Goal: Task Accomplishment & Management: Manage account settings

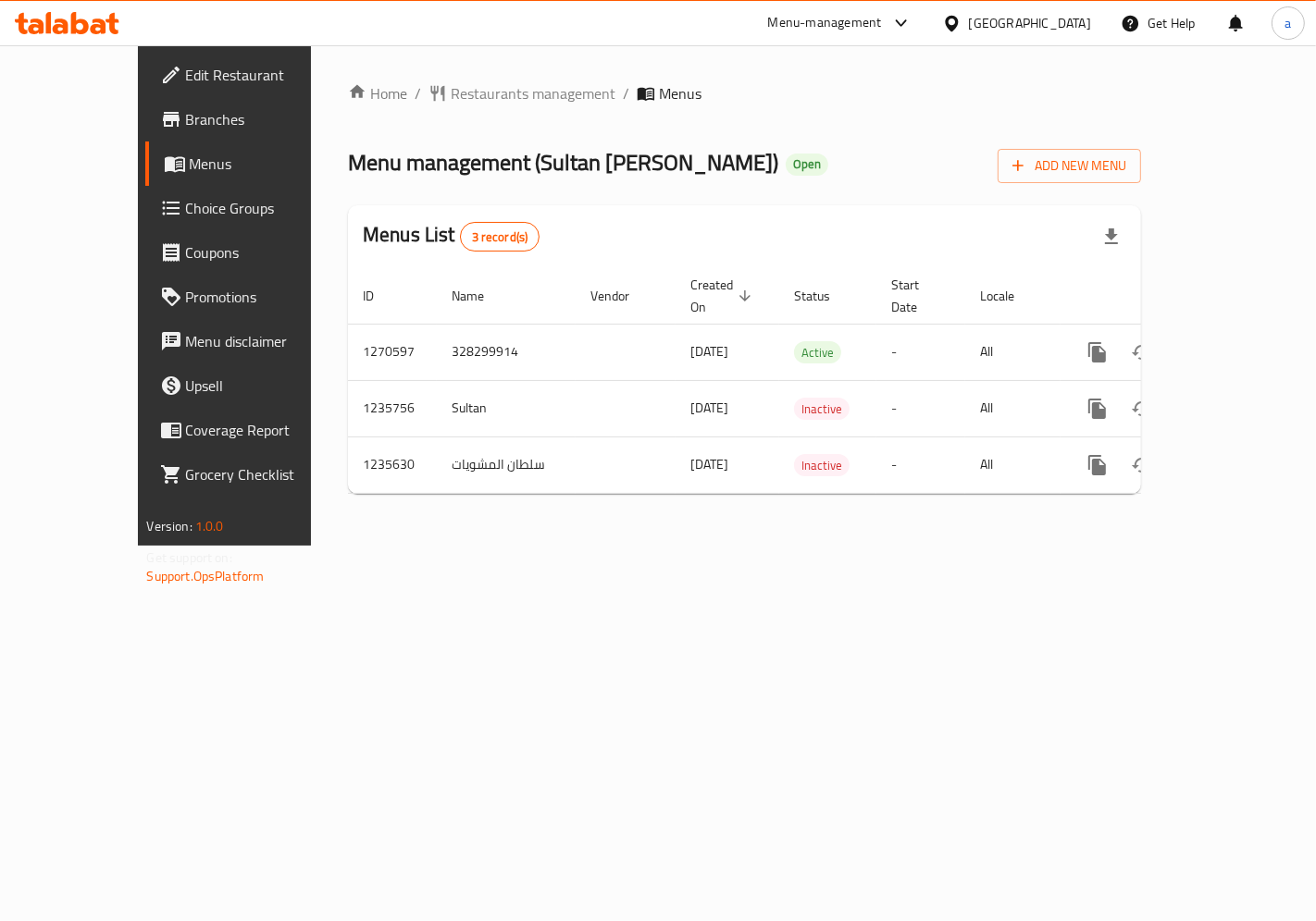
click at [186, 216] on span "Choice Groups" at bounding box center [264, 208] width 157 height 22
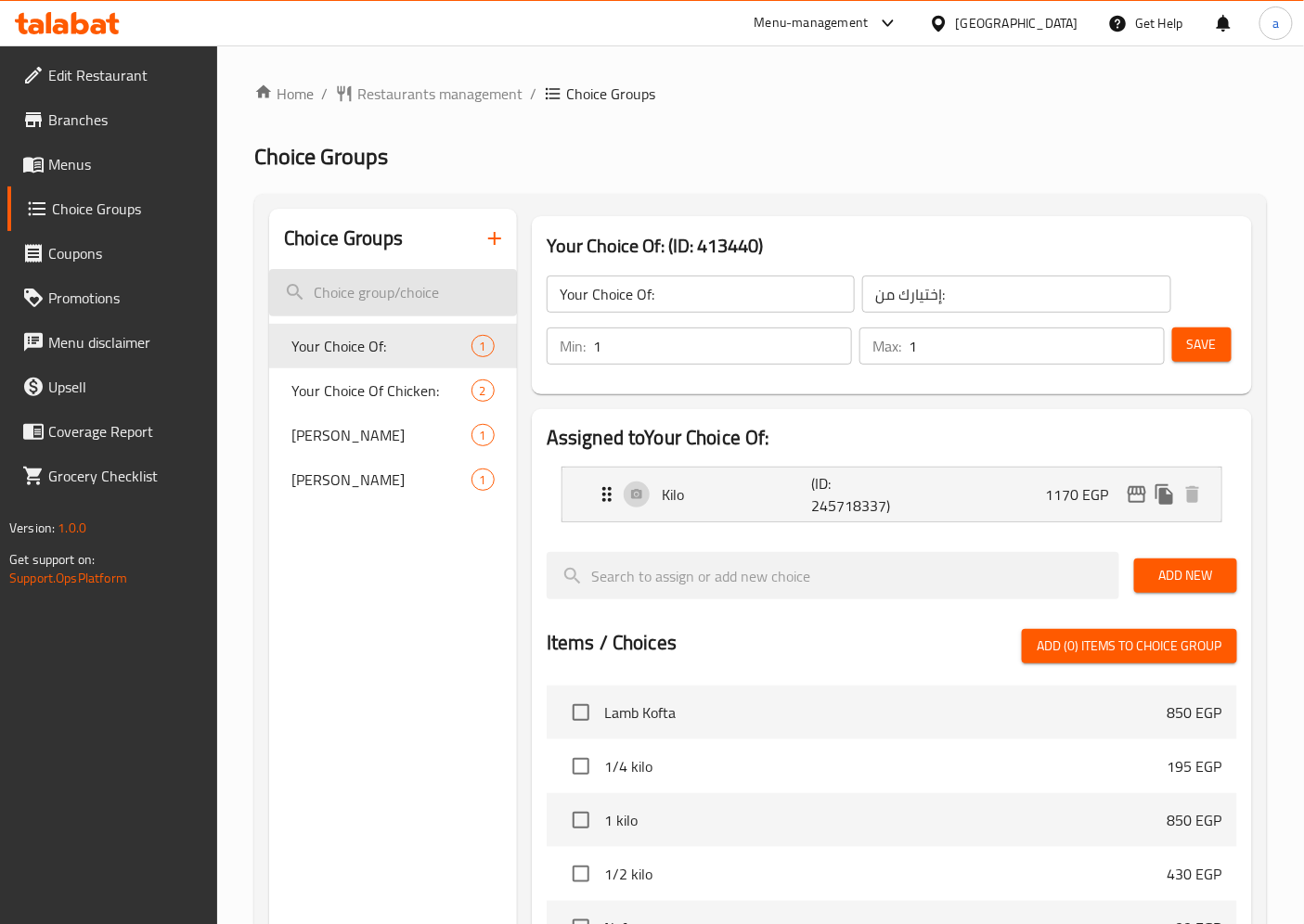
click at [369, 301] on input "search" at bounding box center [393, 293] width 248 height 48
paste input "Changes of Neva:"
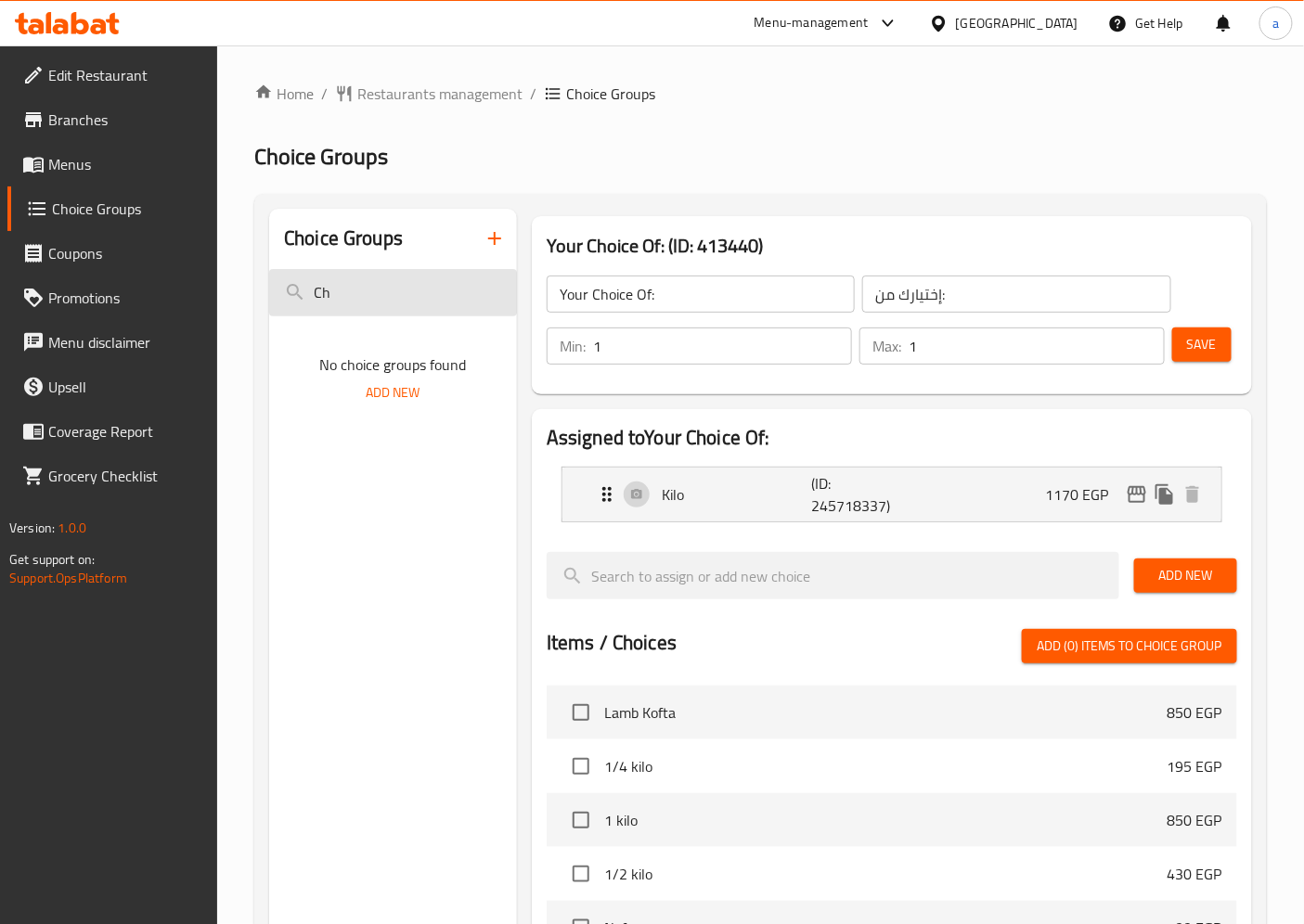
type input "C"
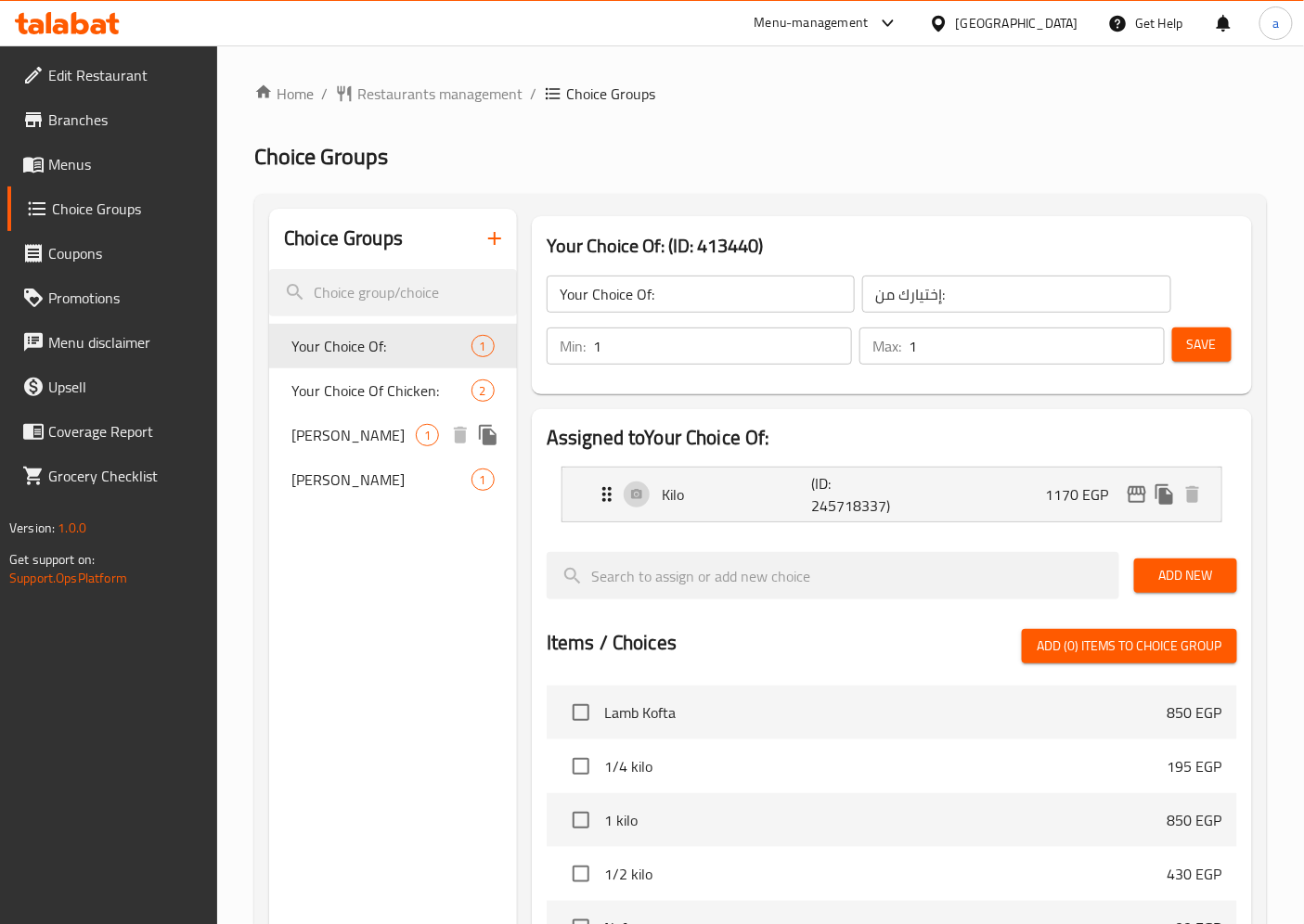
click at [401, 436] on span "Neva" at bounding box center [353, 435] width 124 height 22
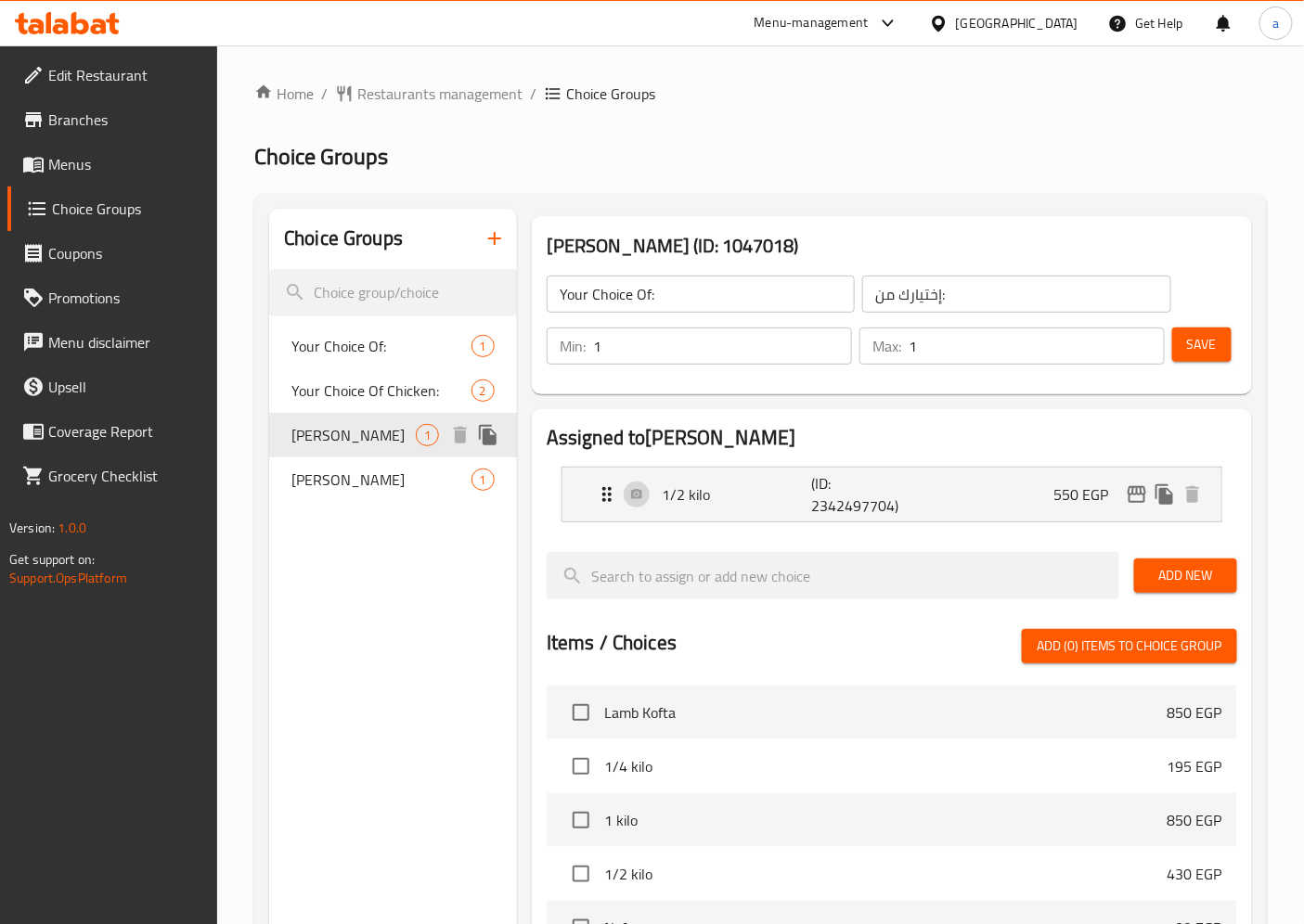
type input "Neva"
type input "نيفا"
type input "0"
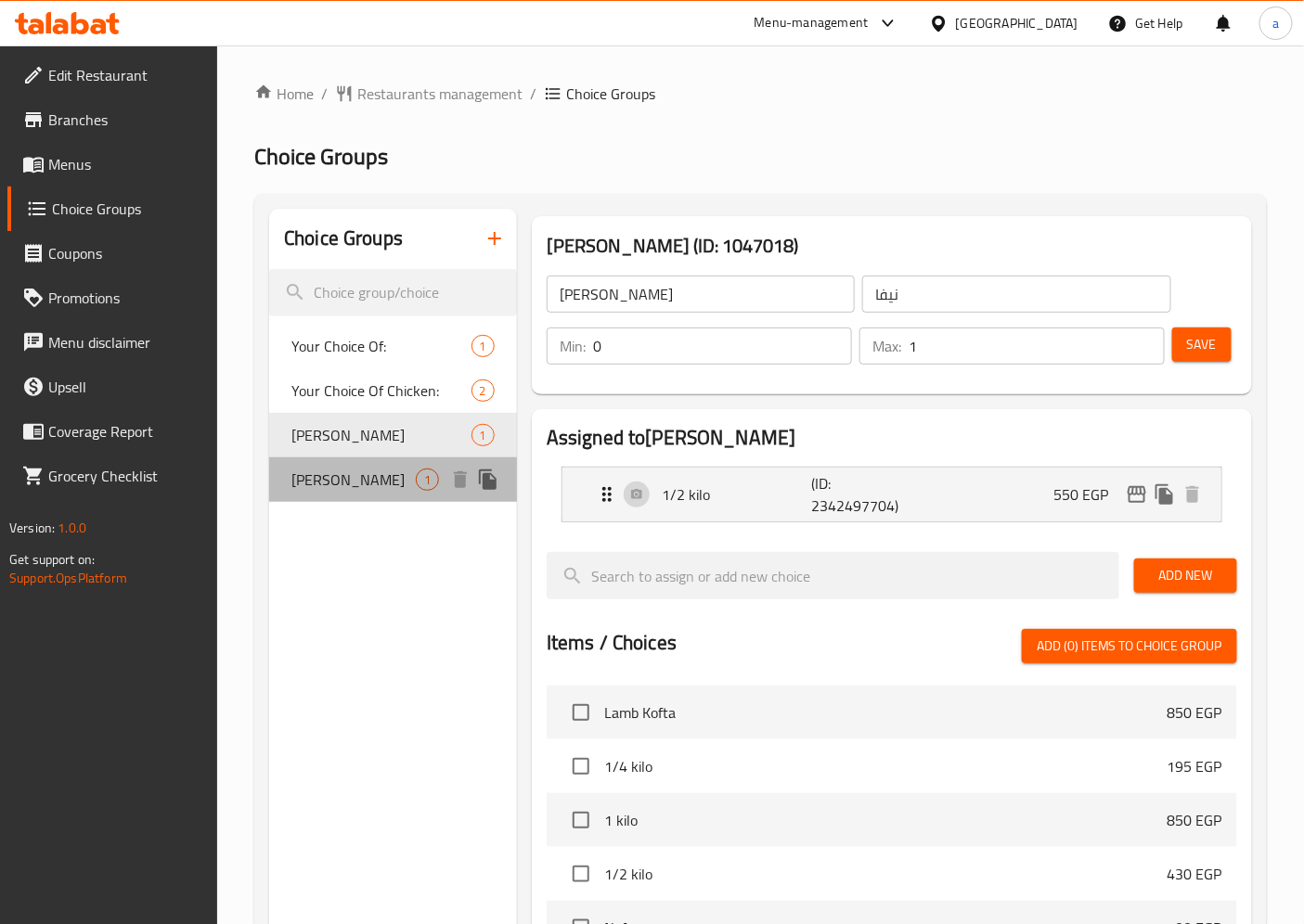
click at [378, 471] on span "Neva" at bounding box center [353, 480] width 124 height 22
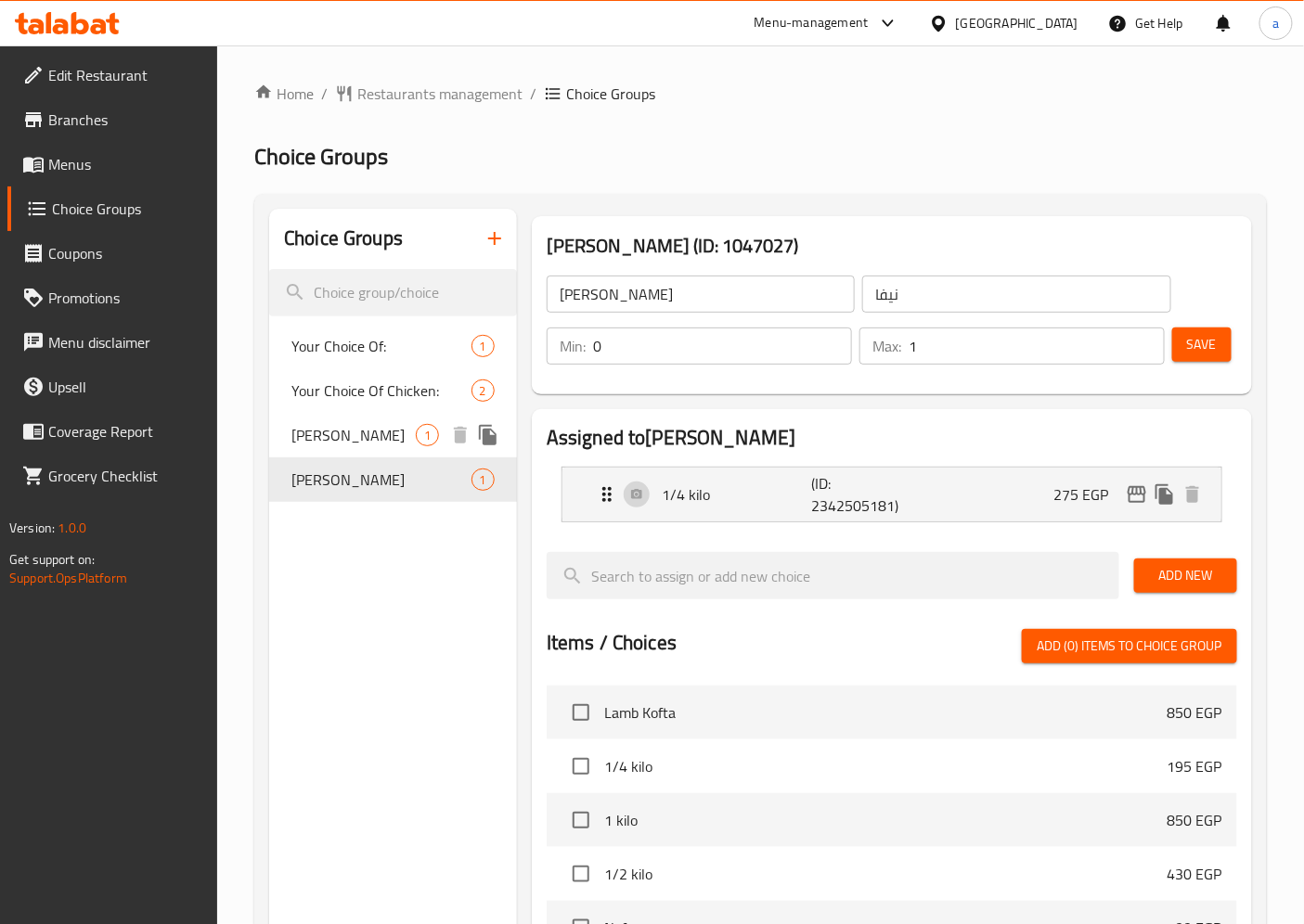
click at [373, 443] on span "Neva" at bounding box center [353, 435] width 124 height 22
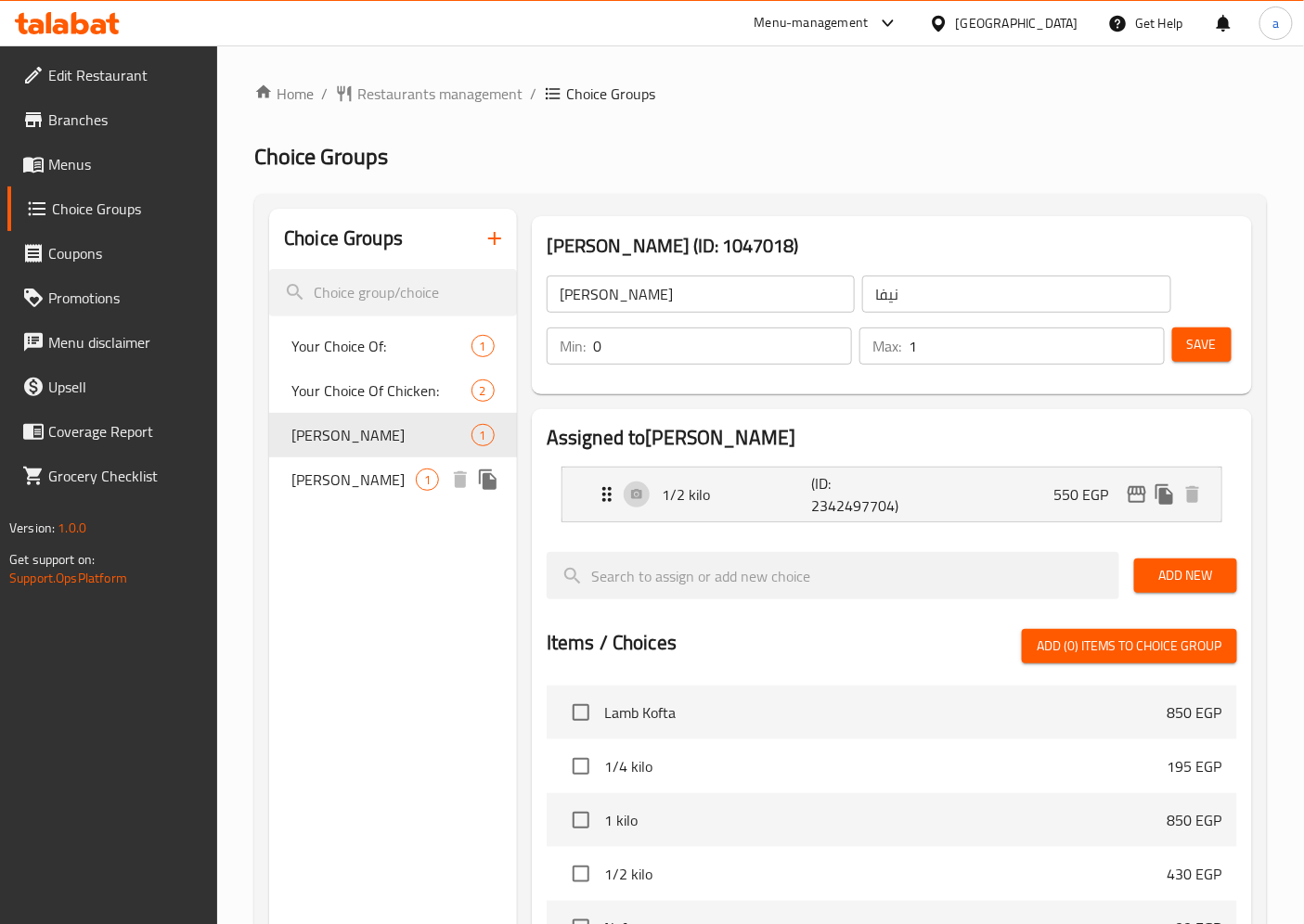
click at [347, 483] on span "Neva" at bounding box center [353, 480] width 124 height 22
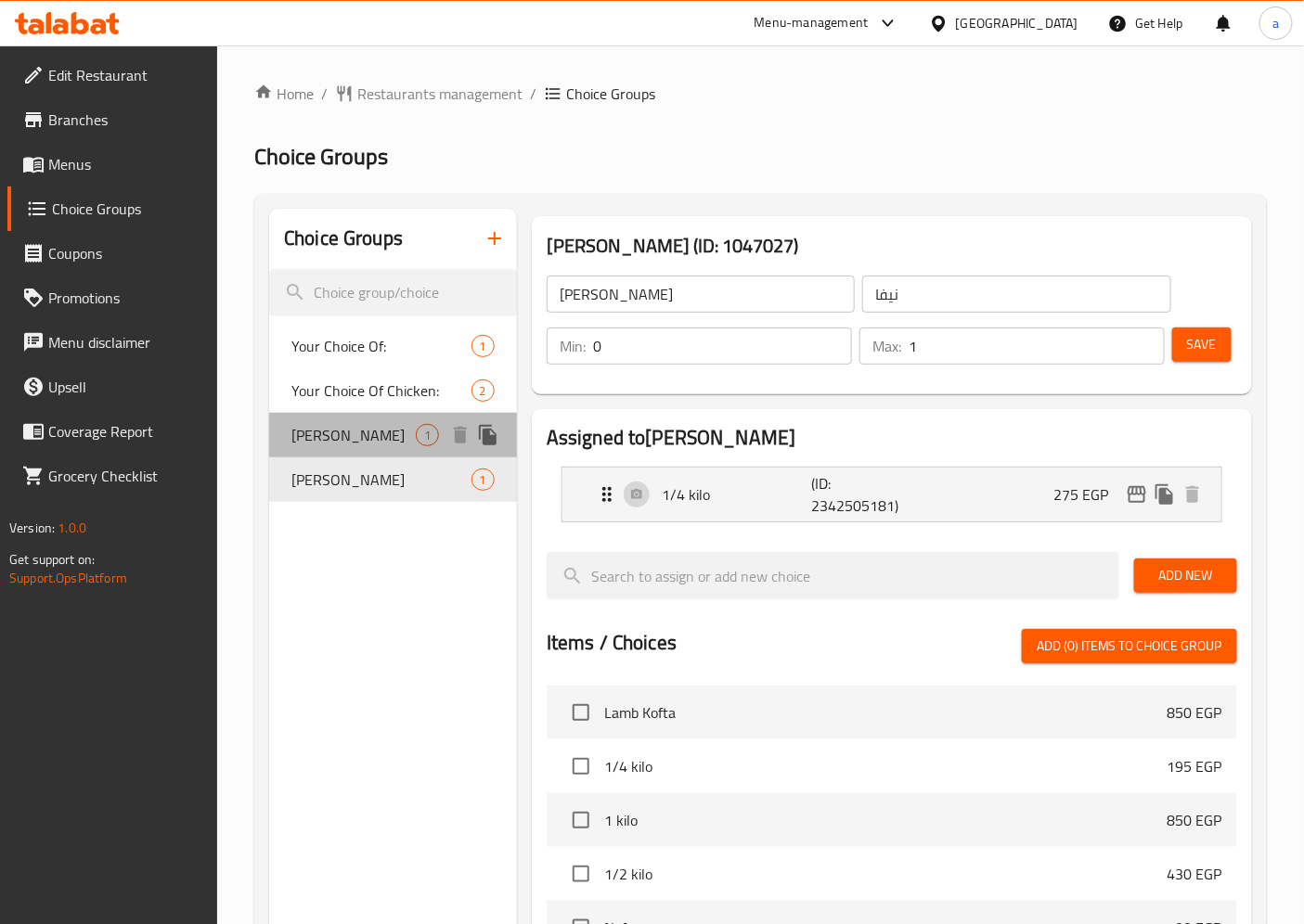
click at [344, 437] on span "Neva" at bounding box center [353, 435] width 124 height 22
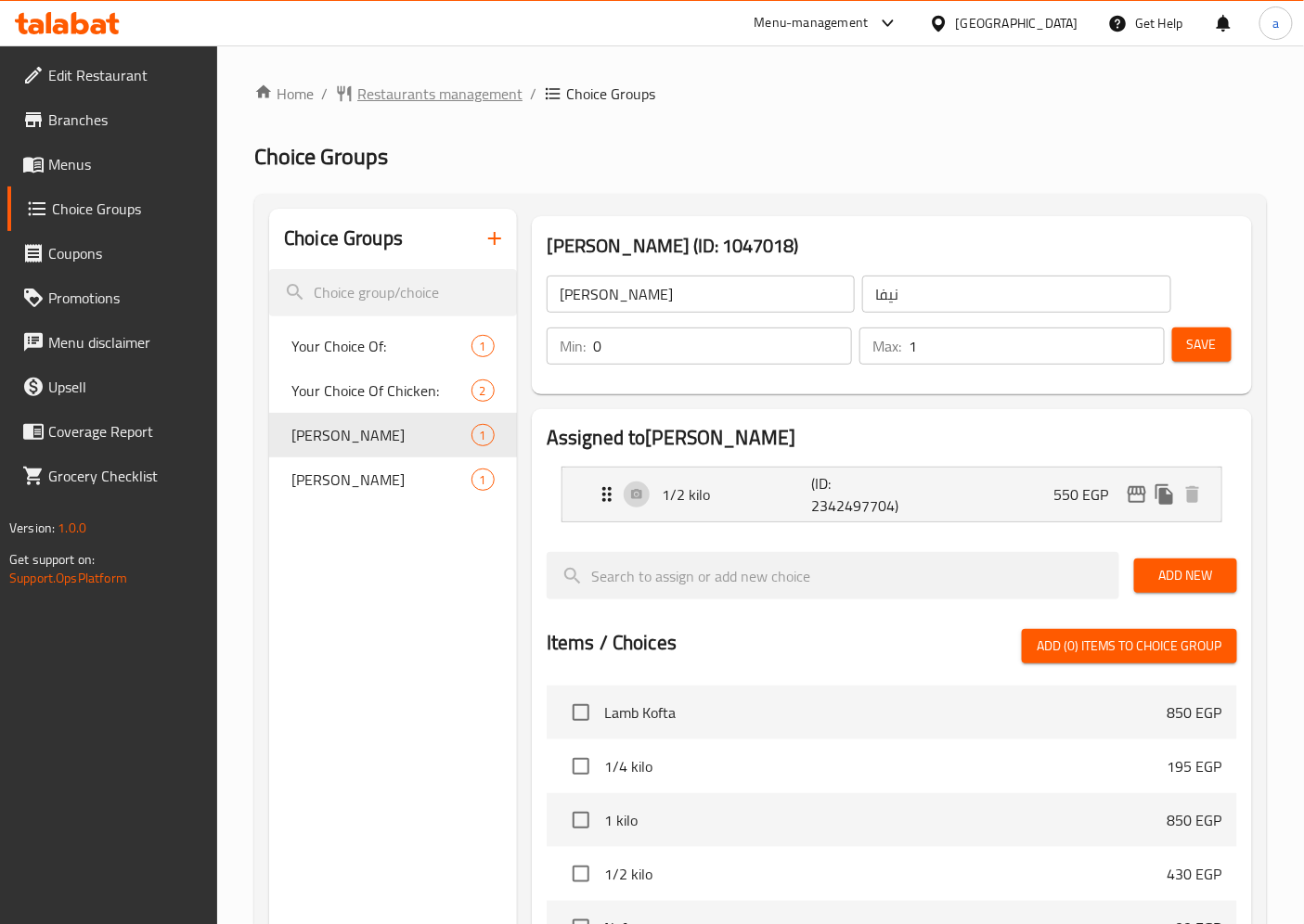
click at [458, 97] on span "Restaurants management" at bounding box center [440, 94] width 166 height 22
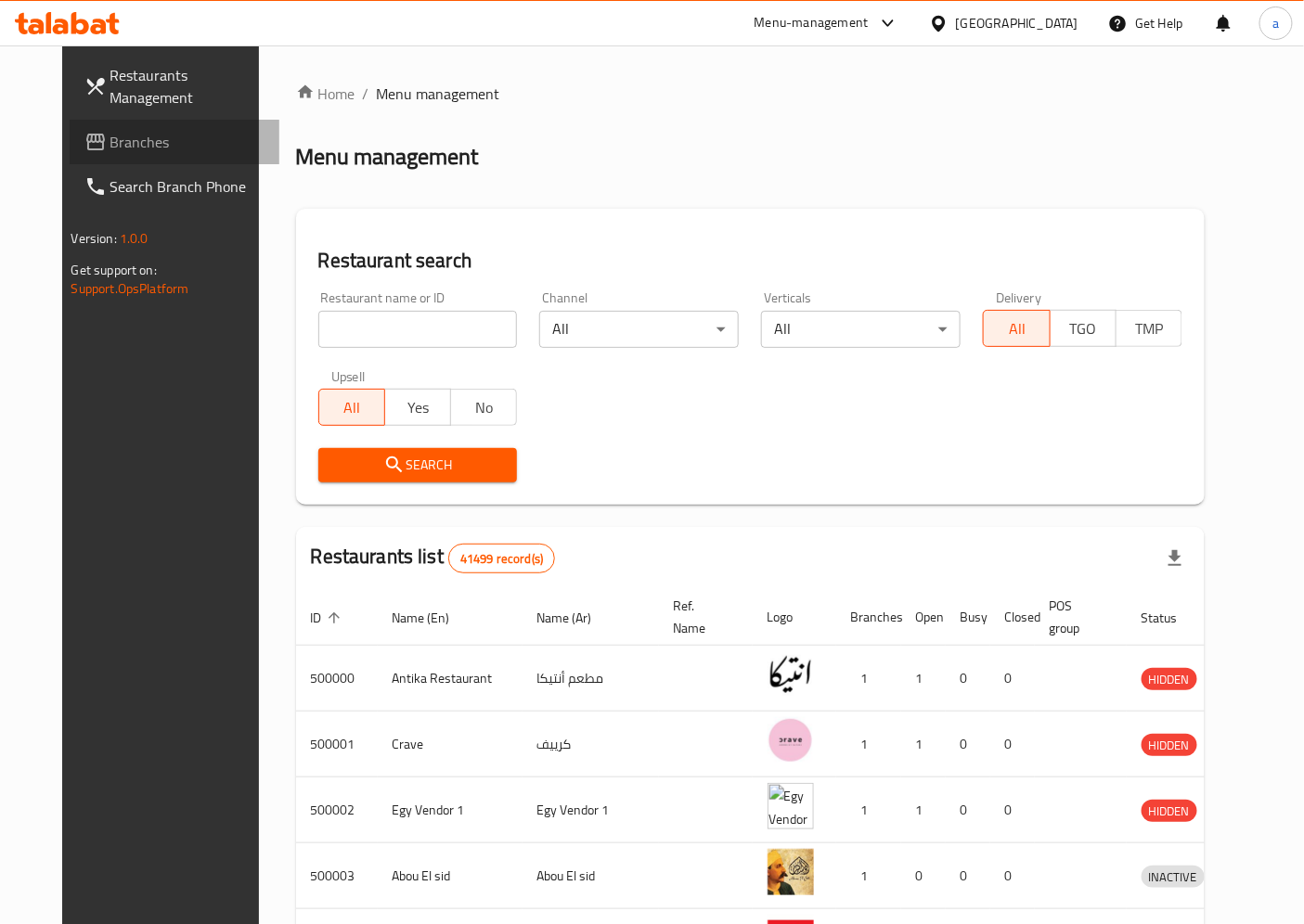
click at [111, 158] on link "Branches" at bounding box center [174, 142] width 210 height 45
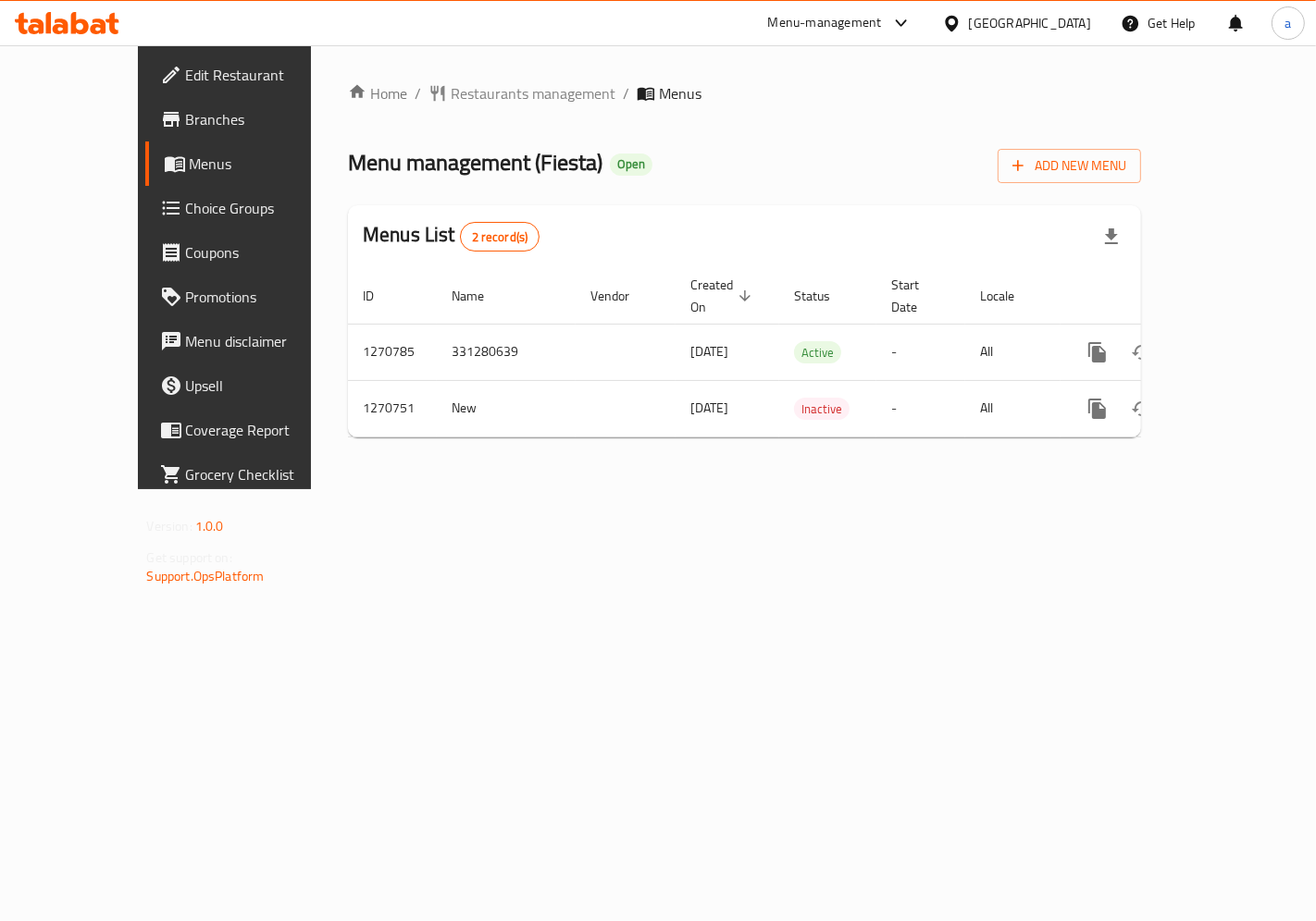
click at [186, 208] on span "Choice Groups" at bounding box center [264, 208] width 157 height 22
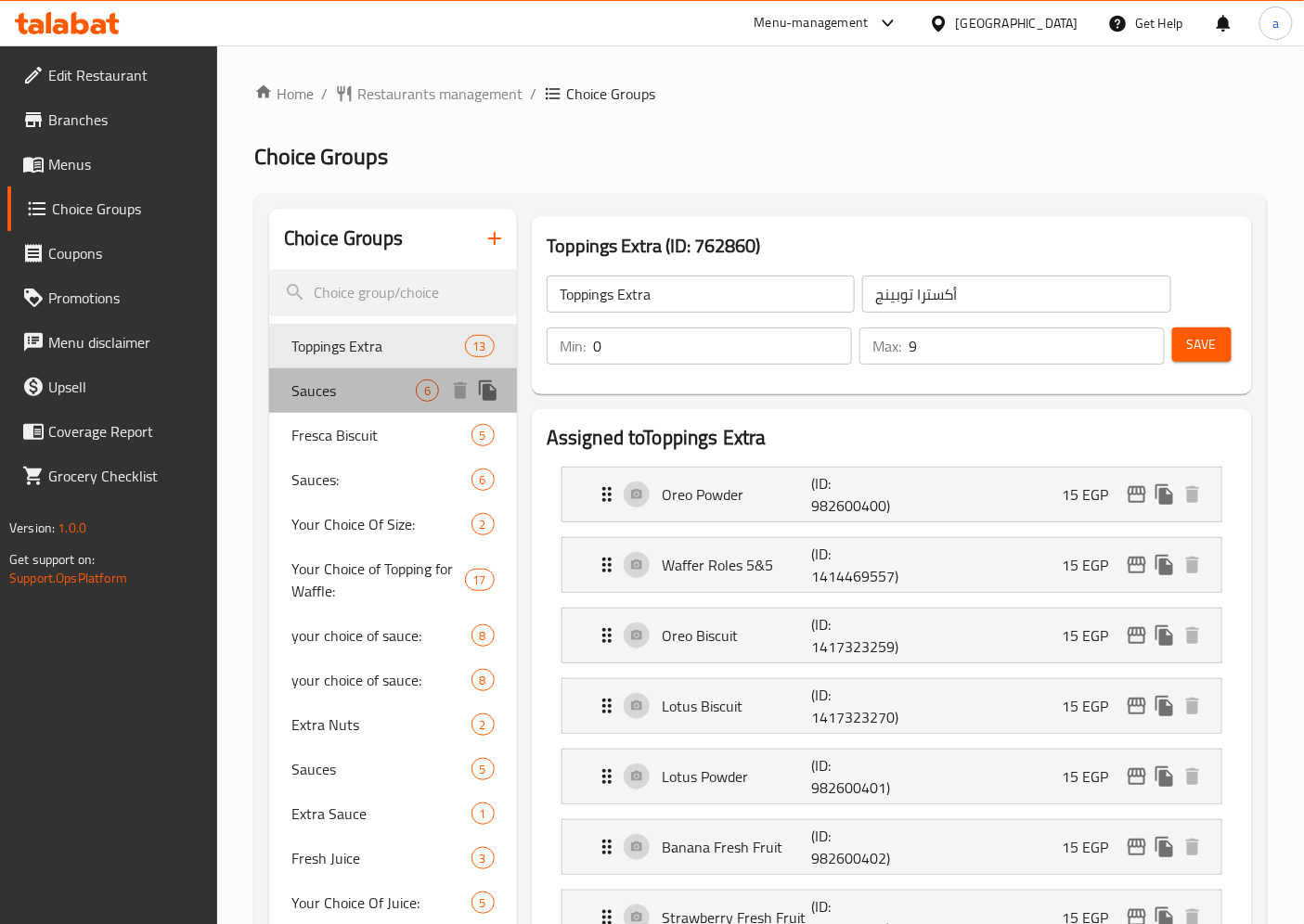
click at [359, 391] on span "Sauces" at bounding box center [353, 391] width 124 height 22
type input "Sauces"
type input "صوصات"
type input "5"
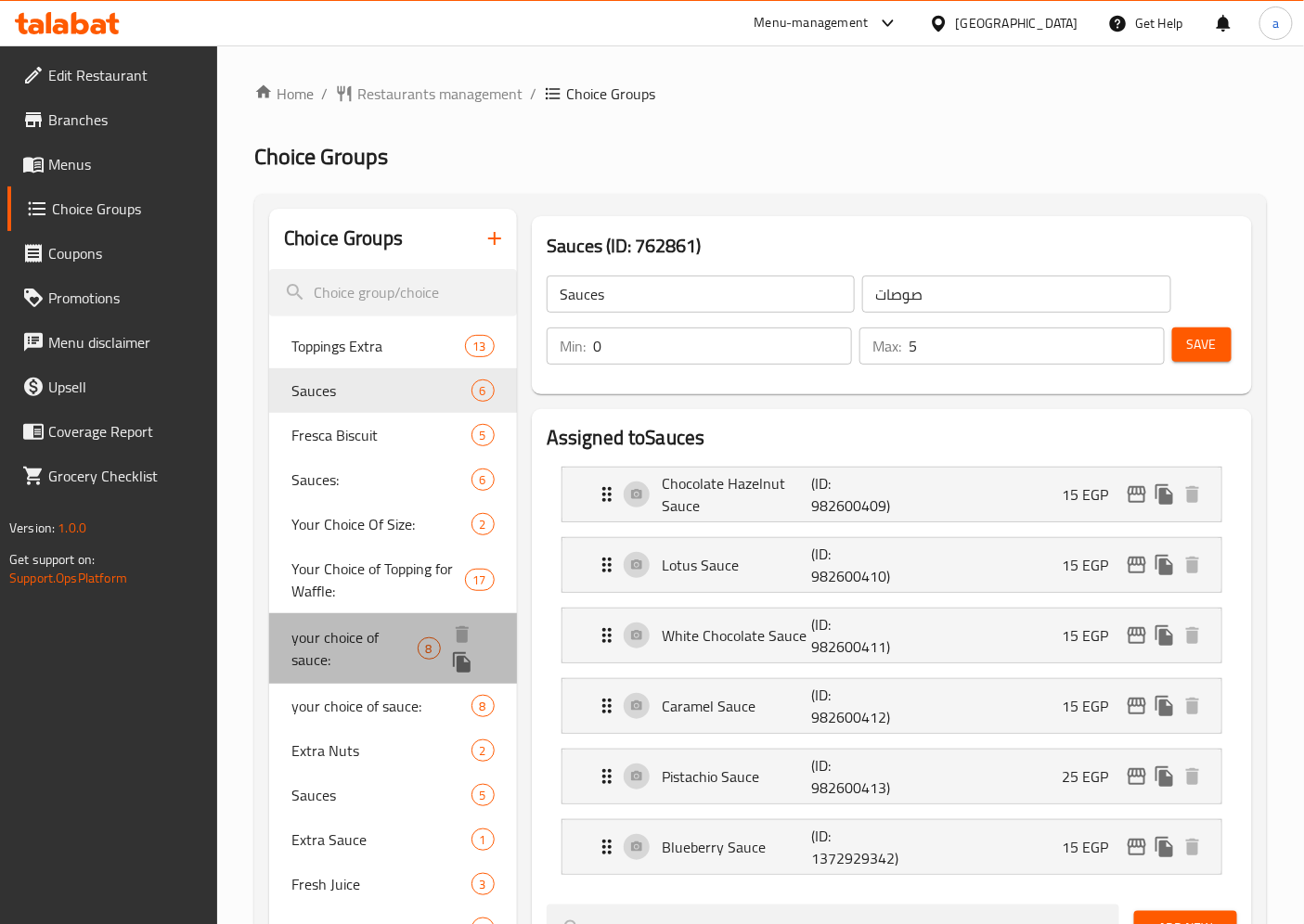
click at [369, 638] on span "your choice of sauce:" at bounding box center [354, 649] width 125 height 45
type input "your choice of sauce:"
type input "اختيارك من الصوص:"
type input "4"
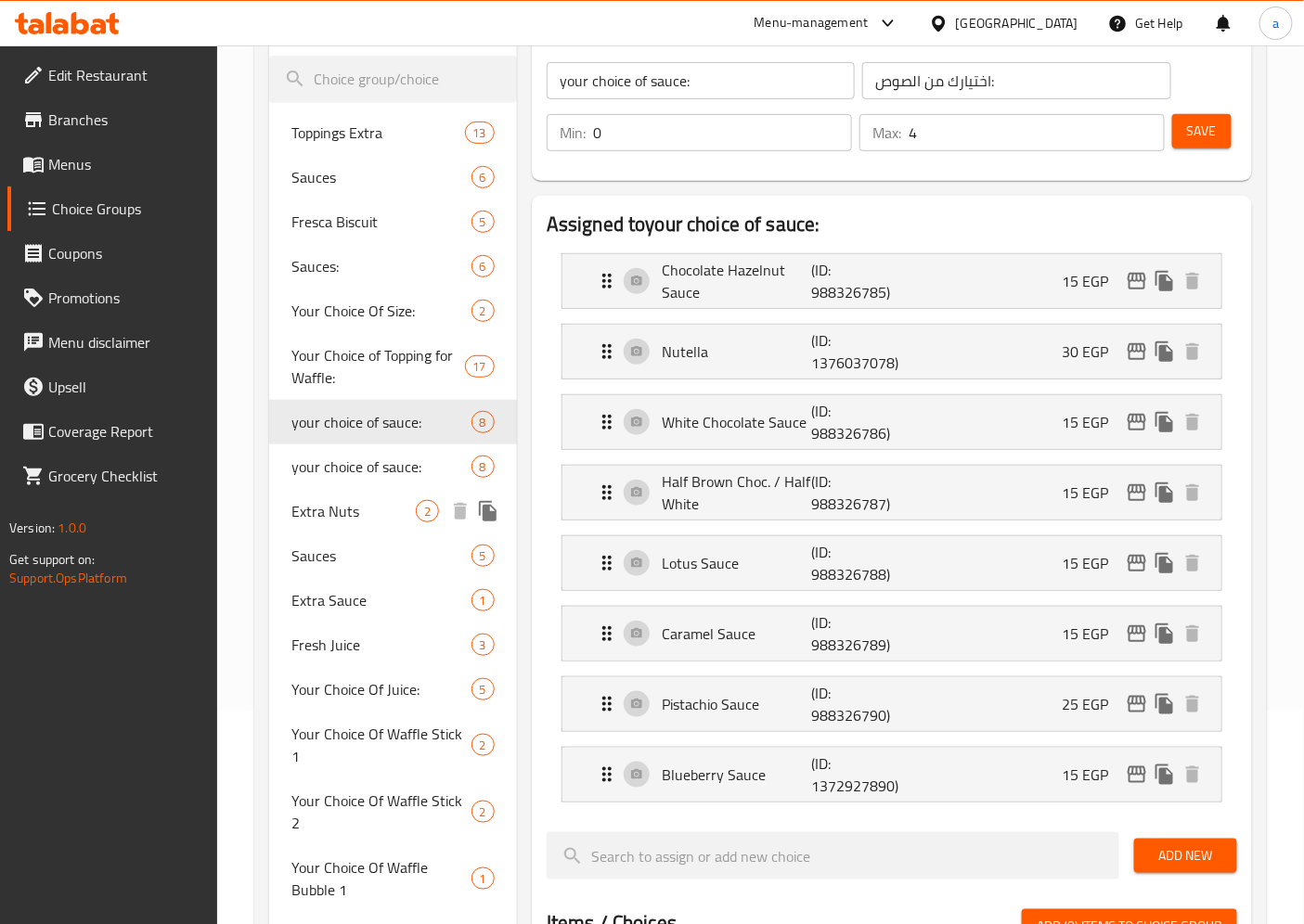
scroll to position [181, 0]
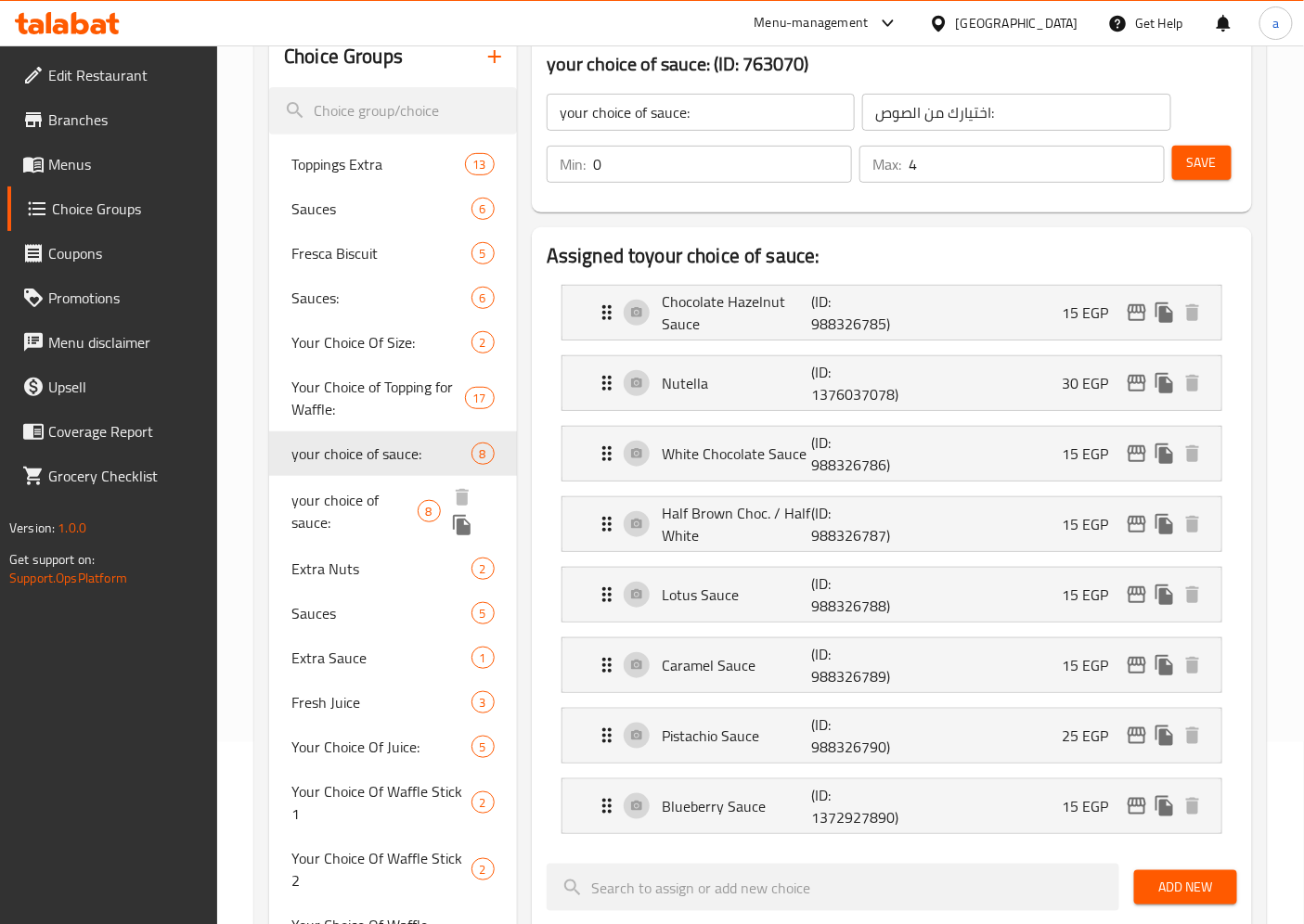
click at [340, 517] on span "your choice of sauce:" at bounding box center [354, 512] width 125 height 45
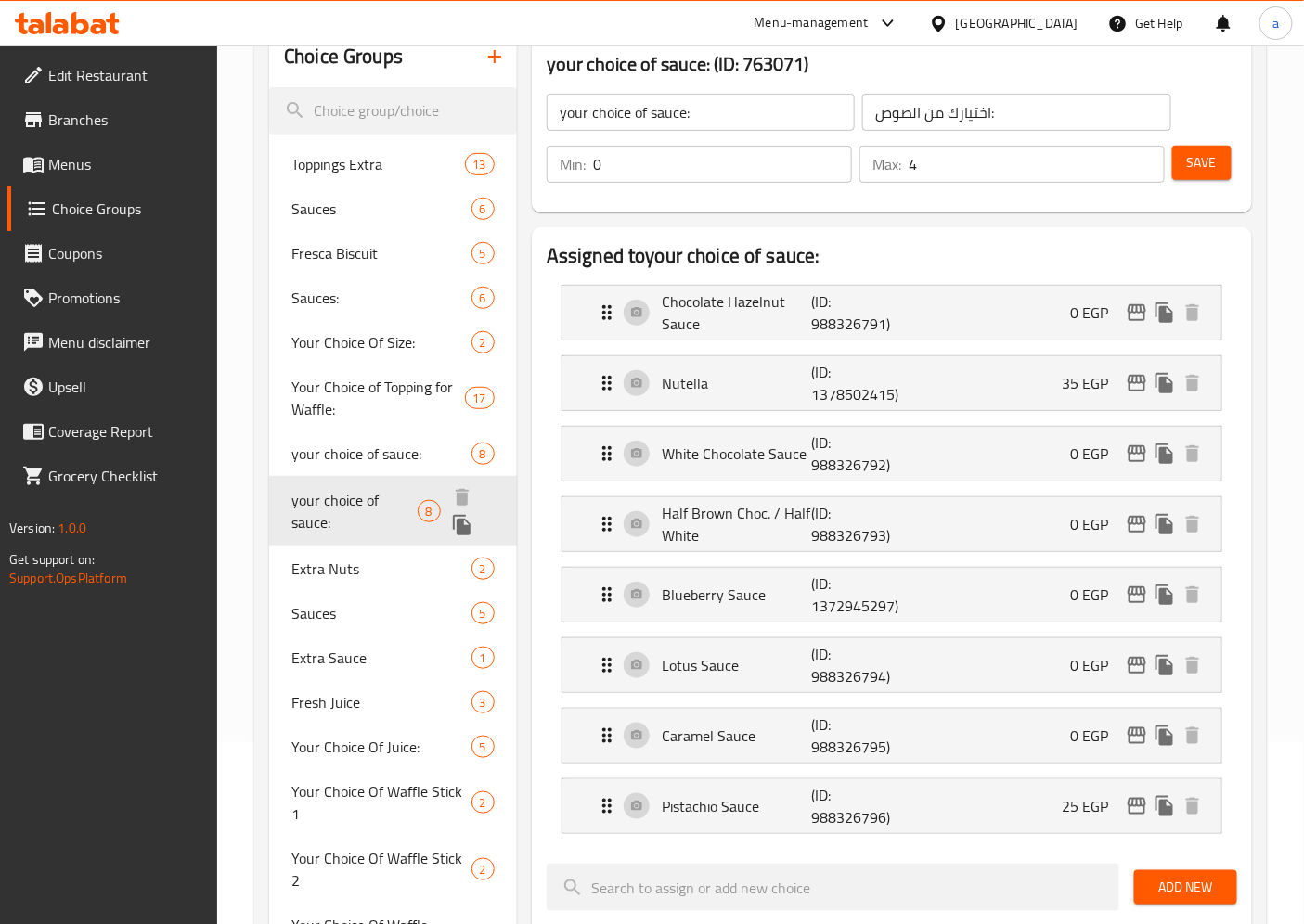
type input "1"
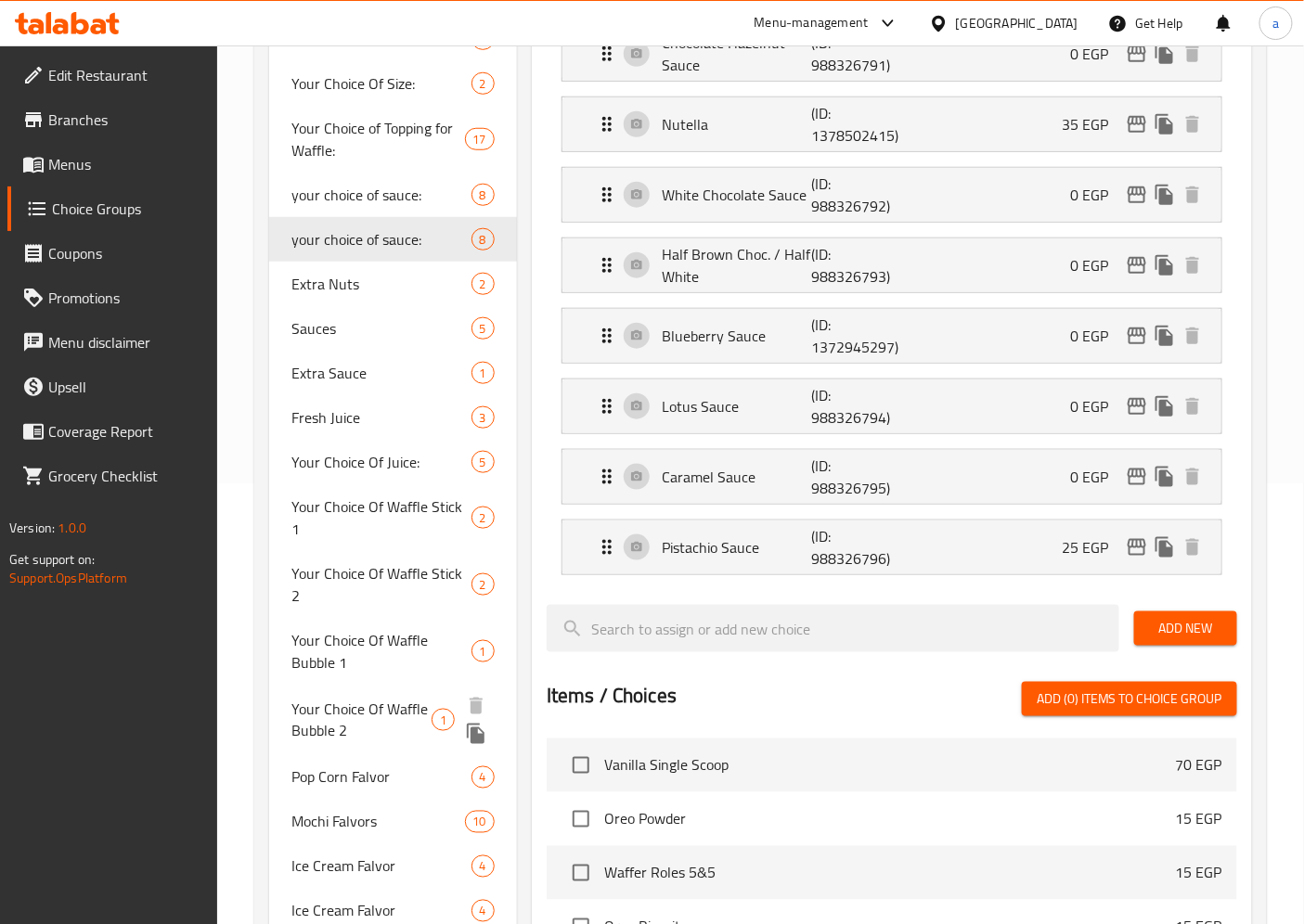
scroll to position [492, 0]
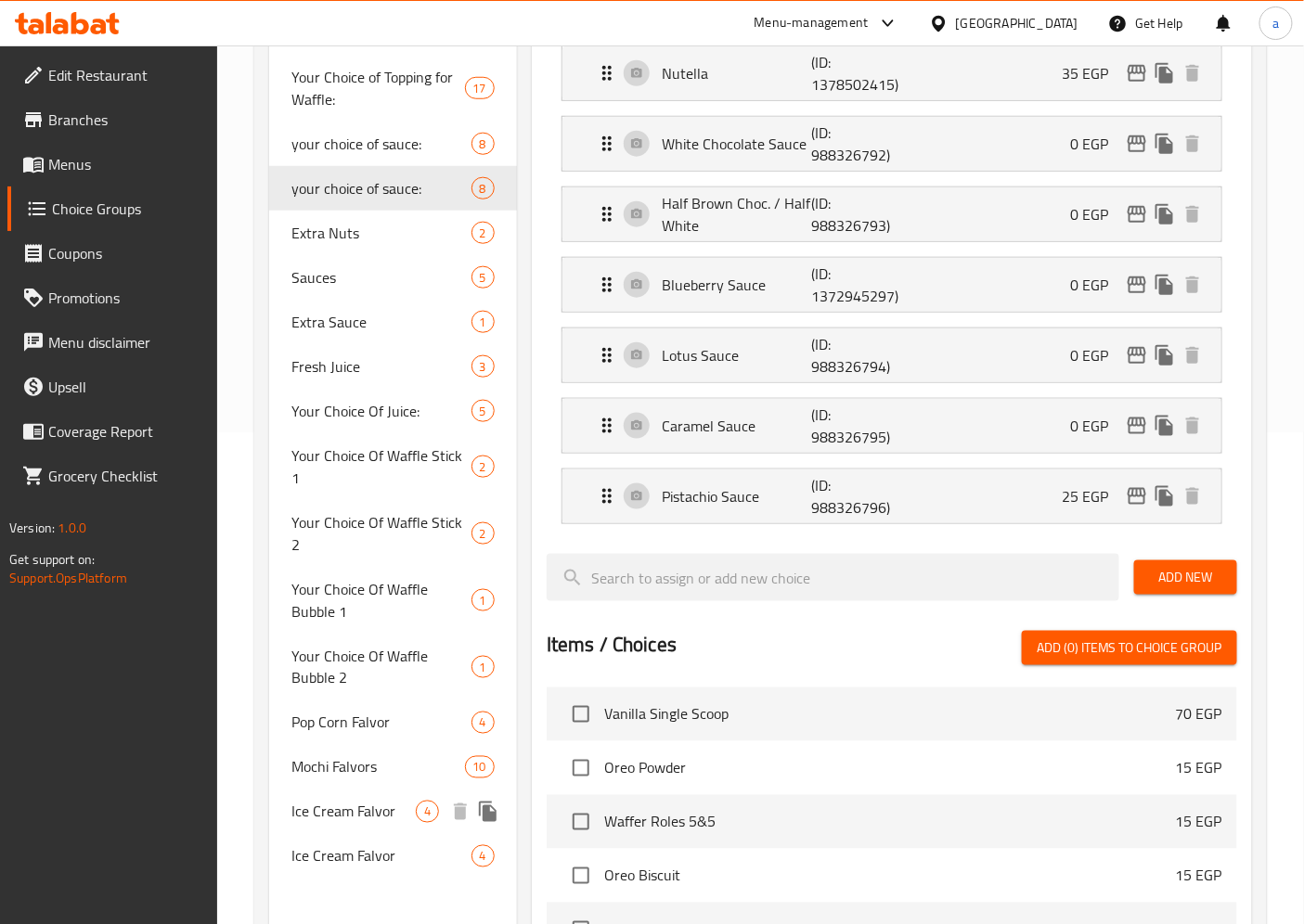
click at [358, 801] on span "Ice Cream Falvor" at bounding box center [353, 812] width 124 height 22
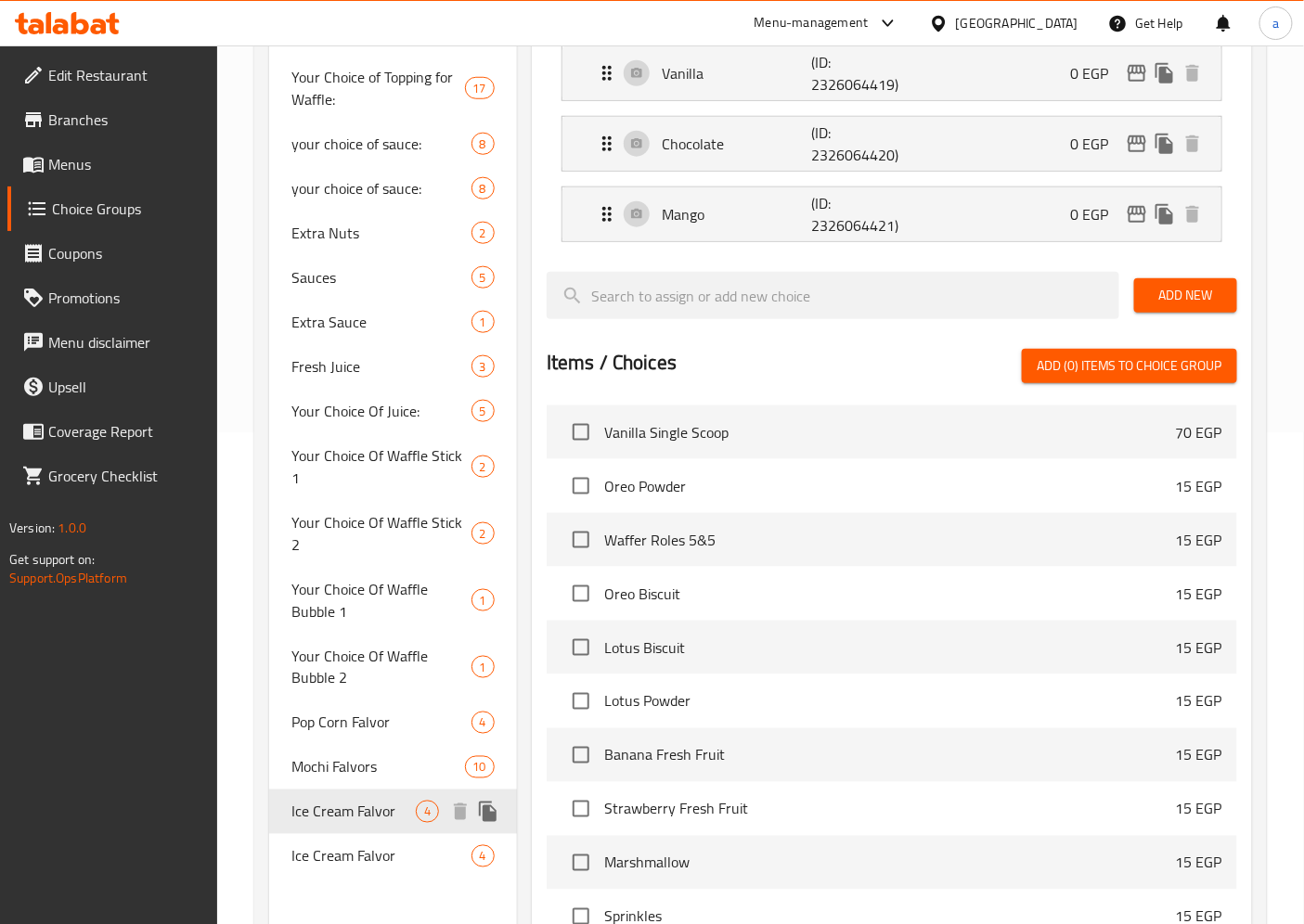
type input "Ice Cream Falvor"
type input "فليفور الايس كريم"
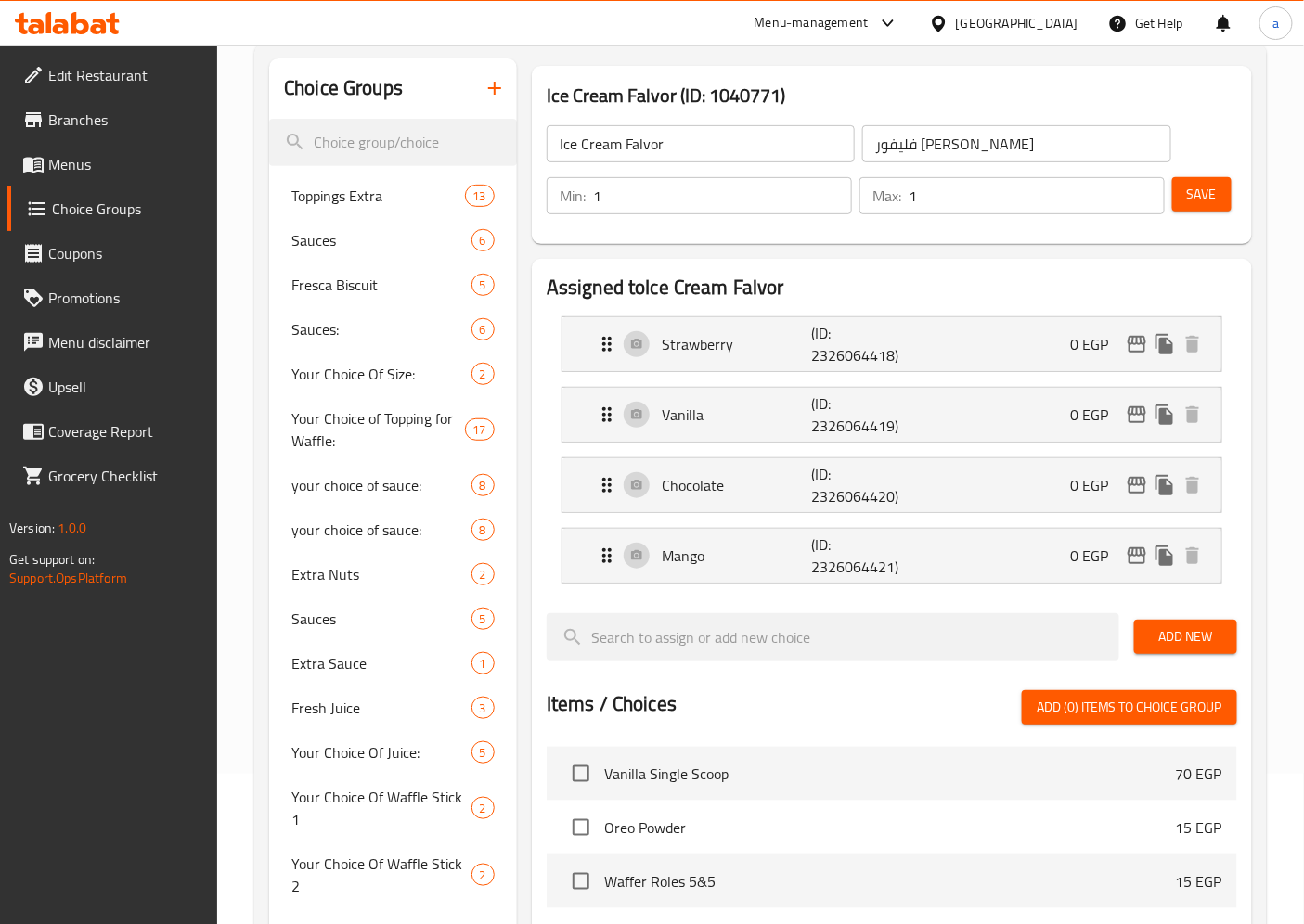
scroll to position [0, 0]
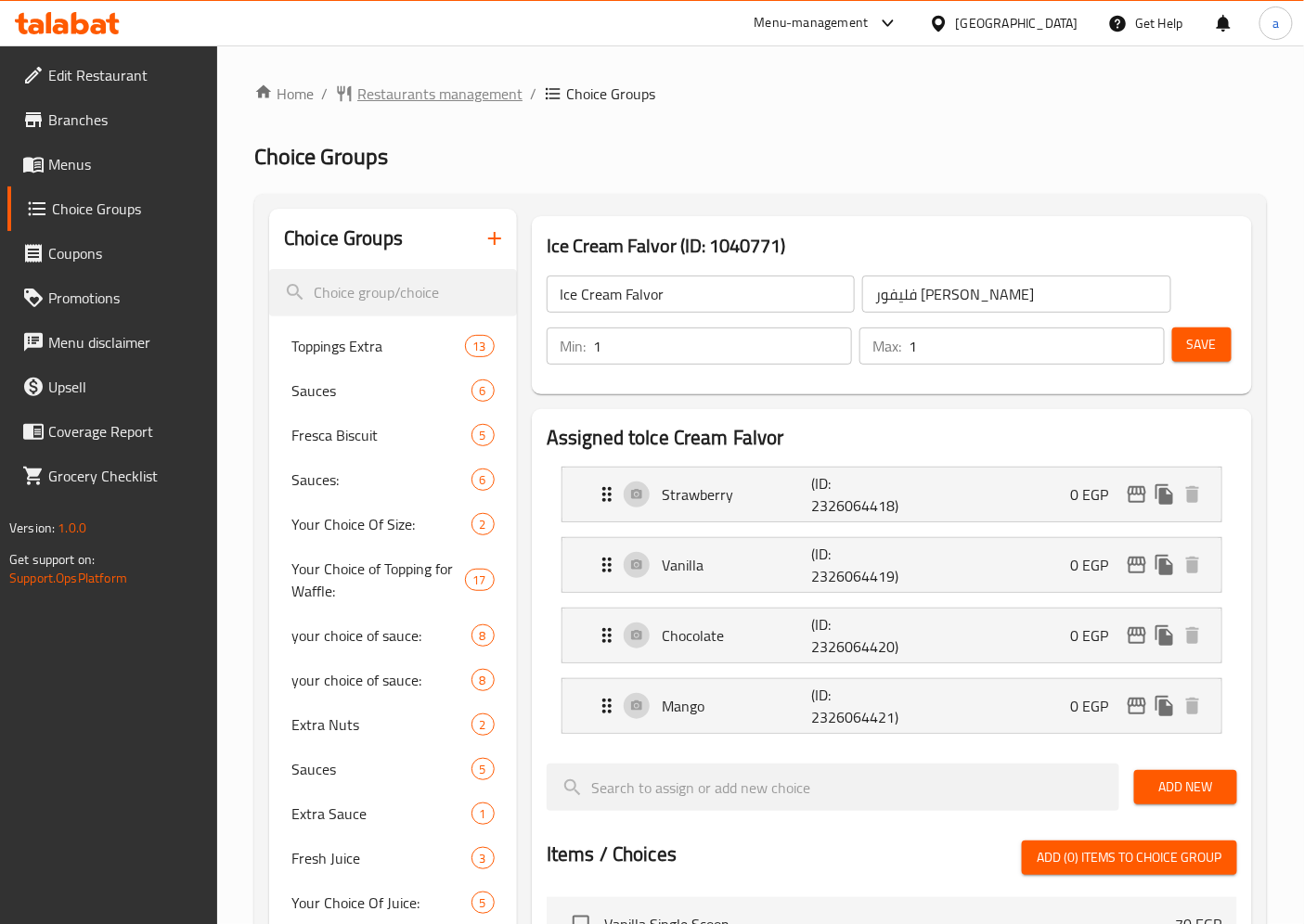
click at [469, 82] on span "Restaurants management" at bounding box center [440, 94] width 166 height 22
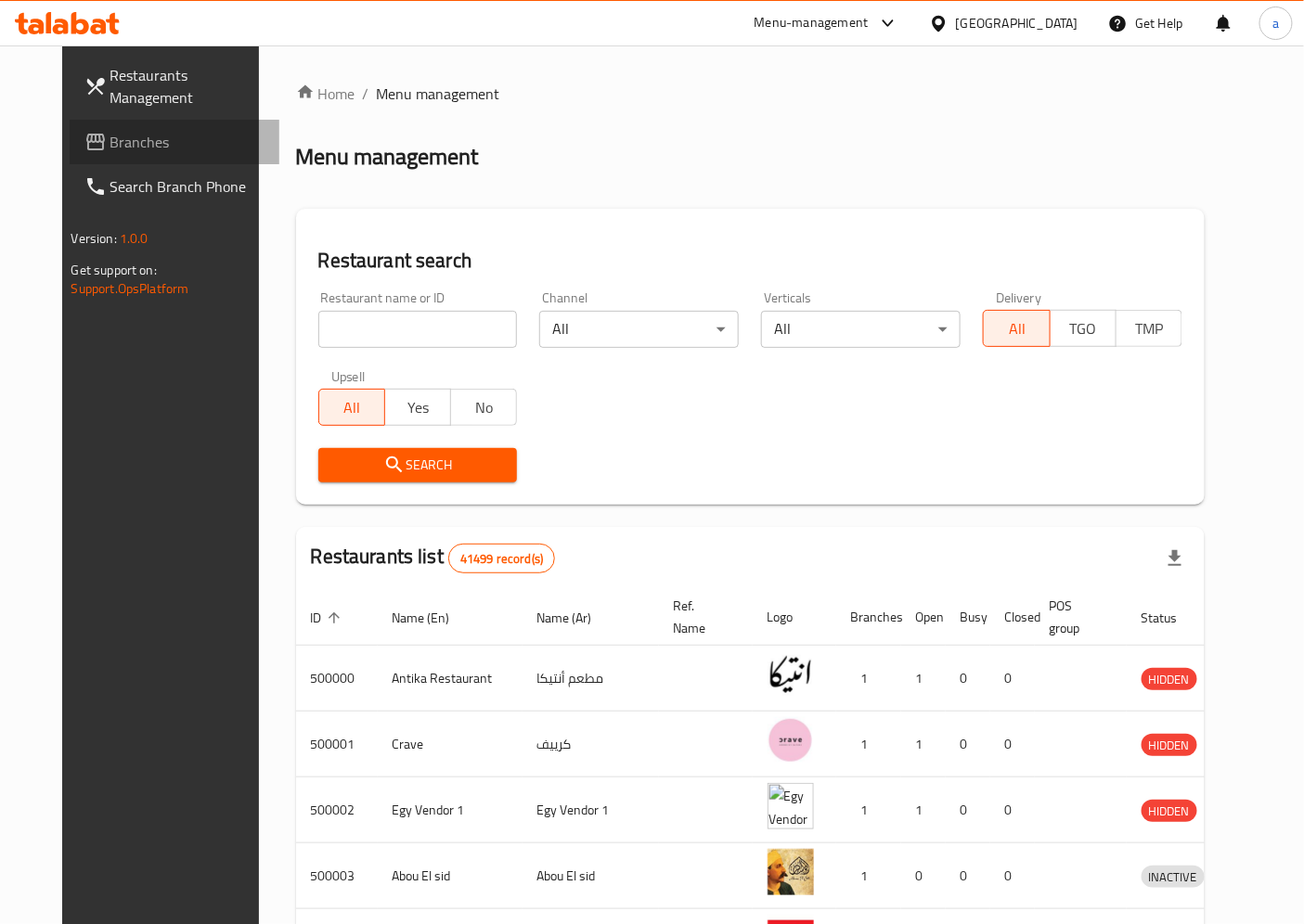
click at [121, 150] on span "Branches" at bounding box center [188, 142] width 155 height 22
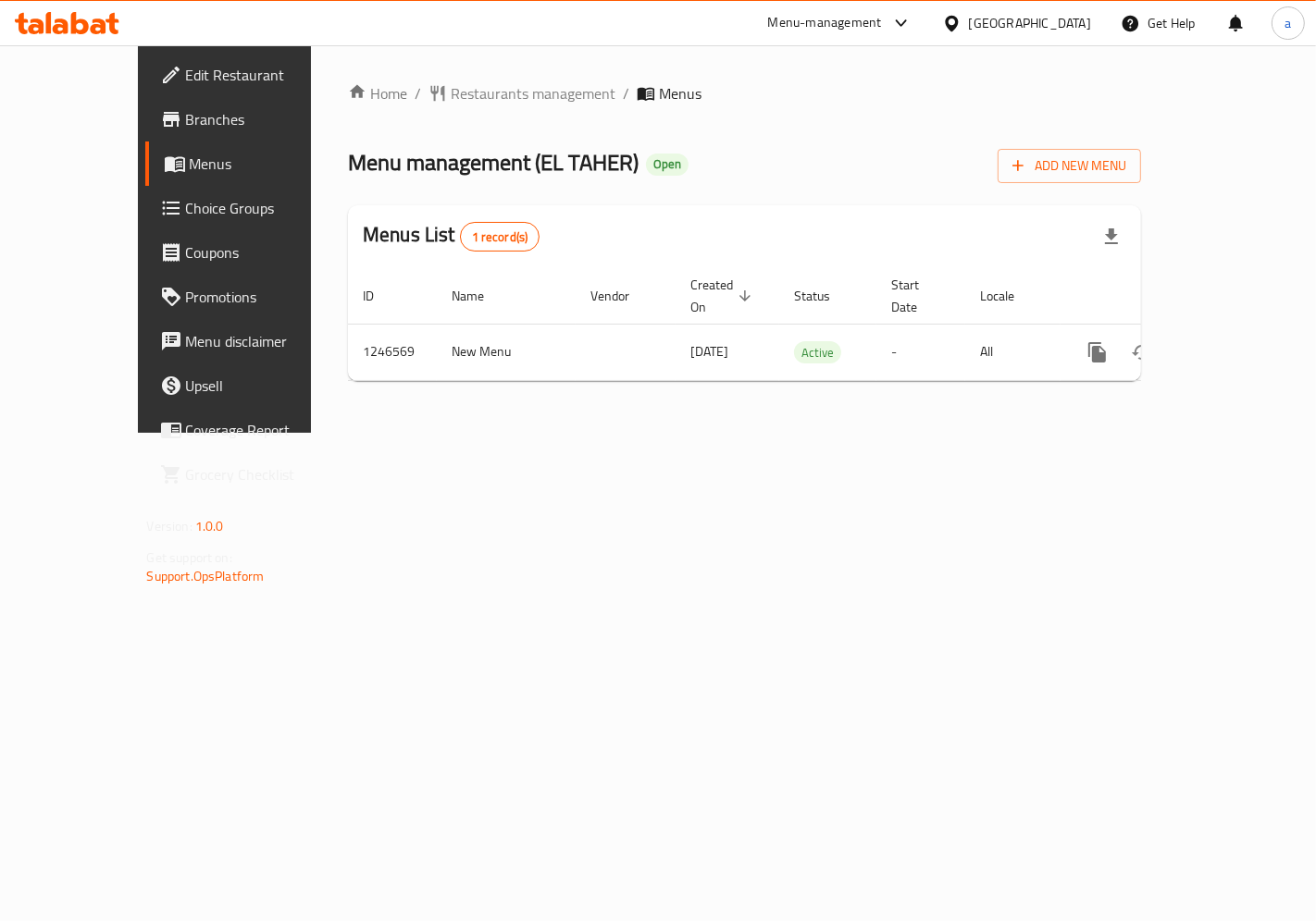
click at [186, 208] on span "Choice Groups" at bounding box center [264, 208] width 157 height 22
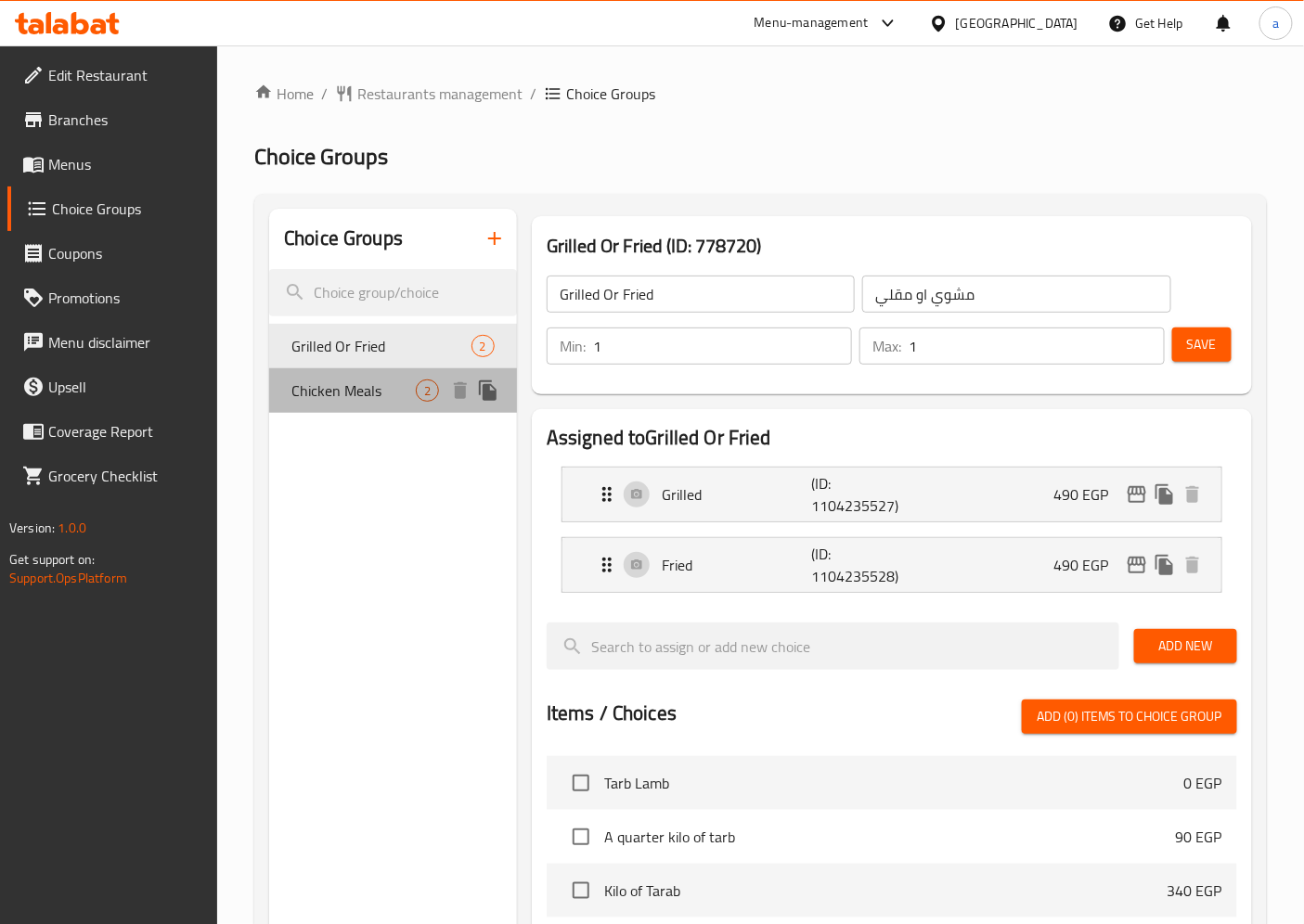
click at [369, 386] on span "Chicken Meals" at bounding box center [353, 391] width 124 height 22
type input "Chicken Meals"
type input "وجبات فراخ"
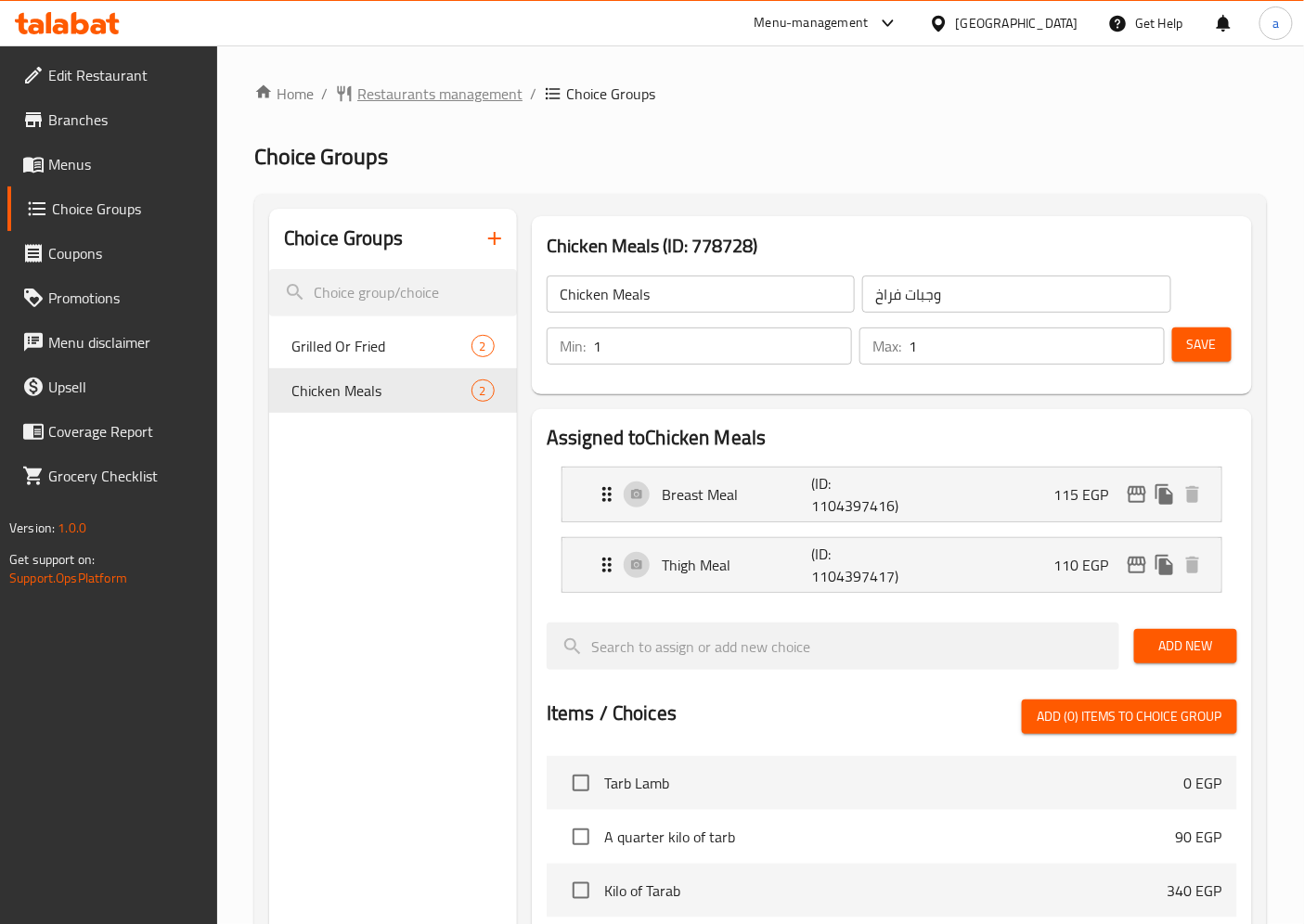
click at [452, 82] on span "Restaurants management" at bounding box center [440, 94] width 166 height 22
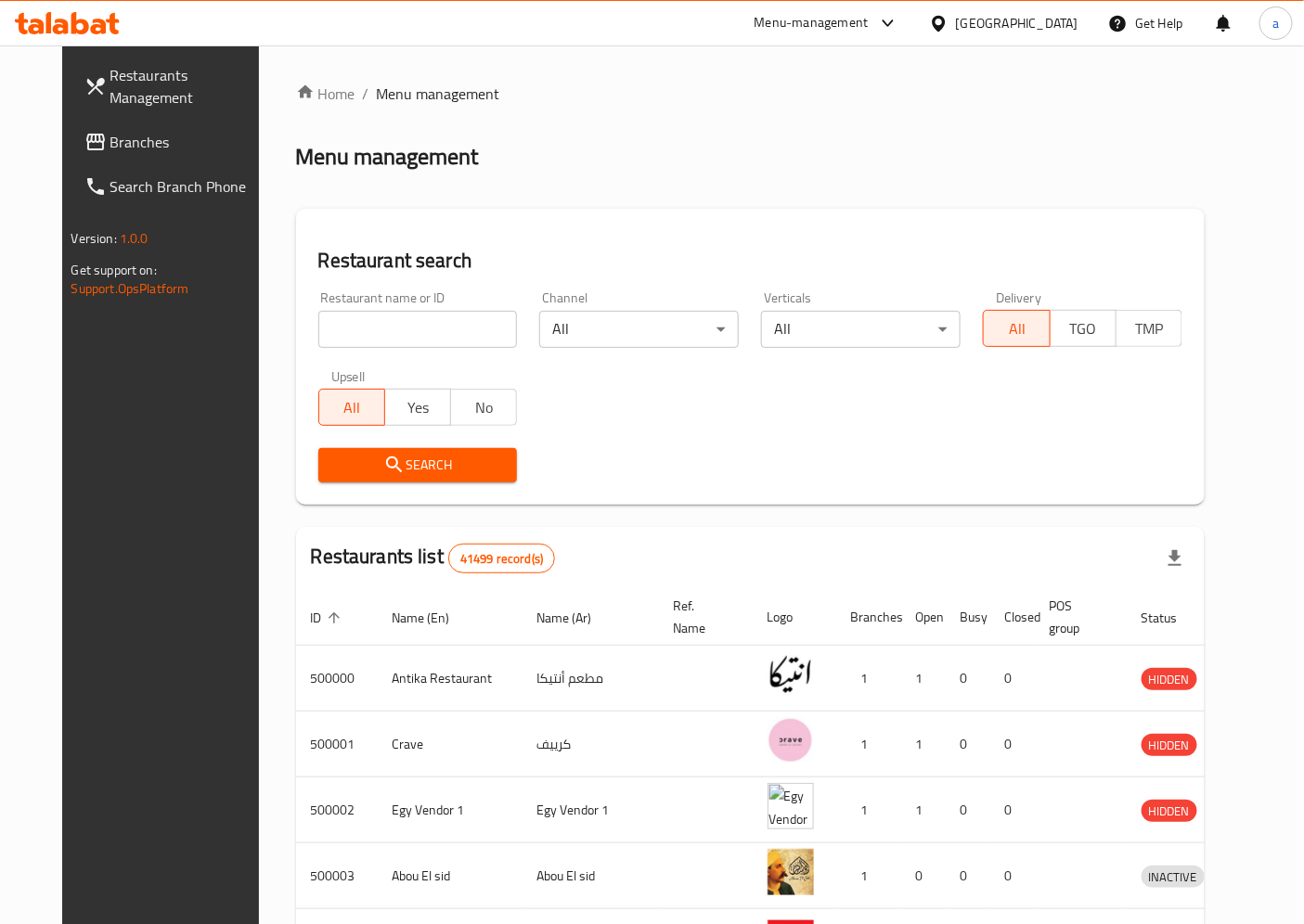
click at [110, 131] on span "Branches" at bounding box center [188, 142] width 155 height 22
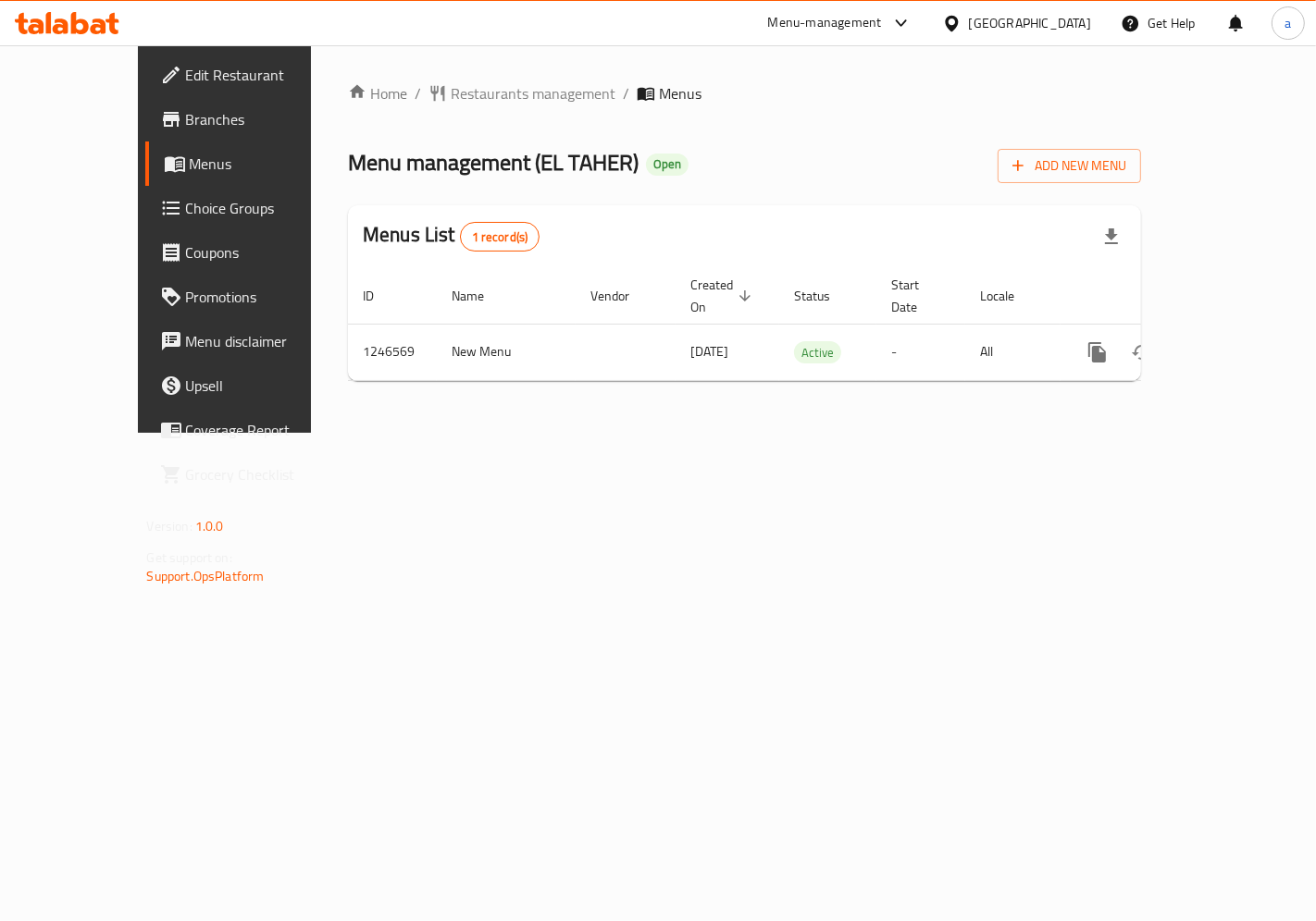
click at [186, 208] on span "Choice Groups" at bounding box center [264, 208] width 157 height 22
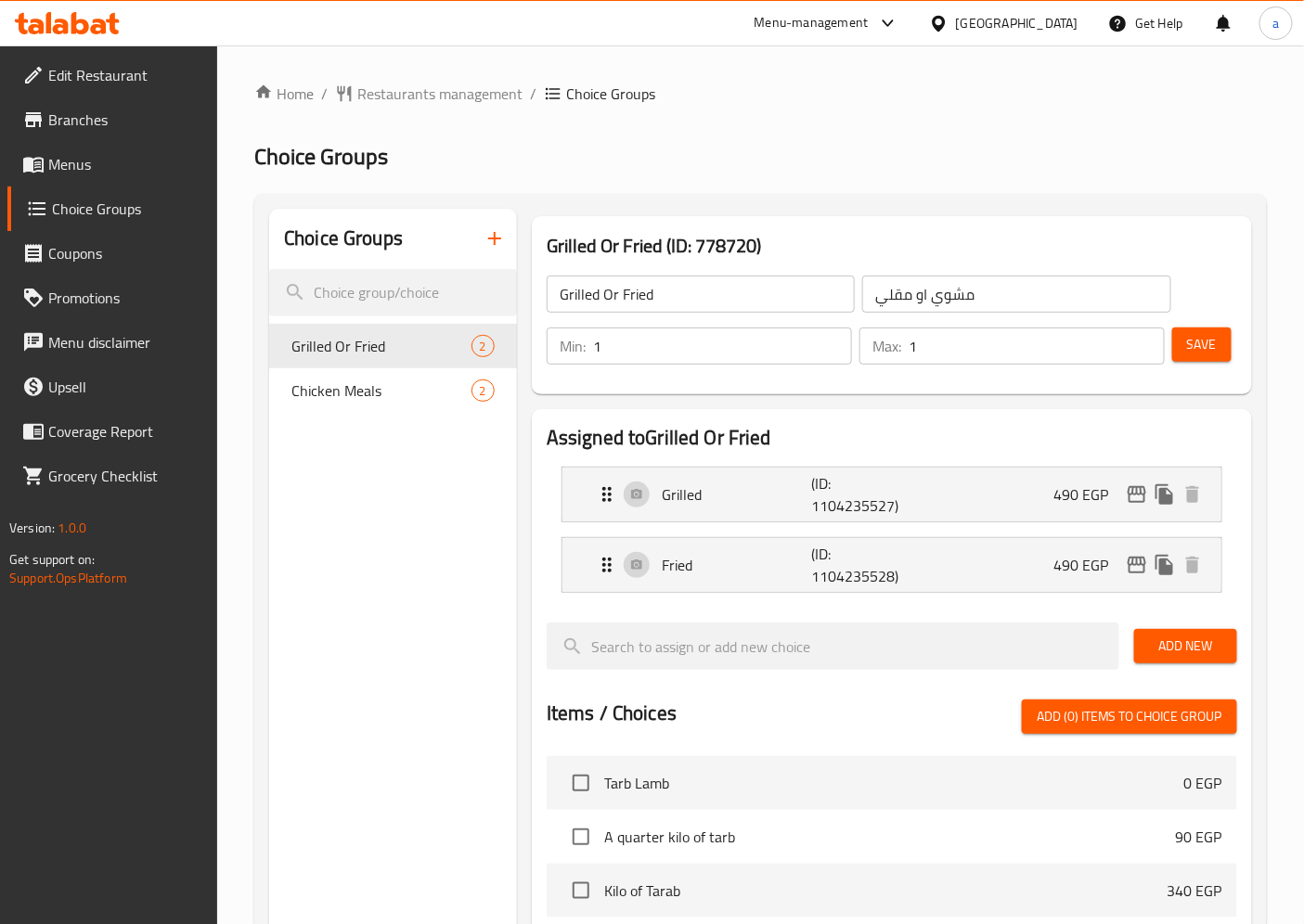
click at [66, 147] on link "Menus" at bounding box center [112, 165] width 210 height 45
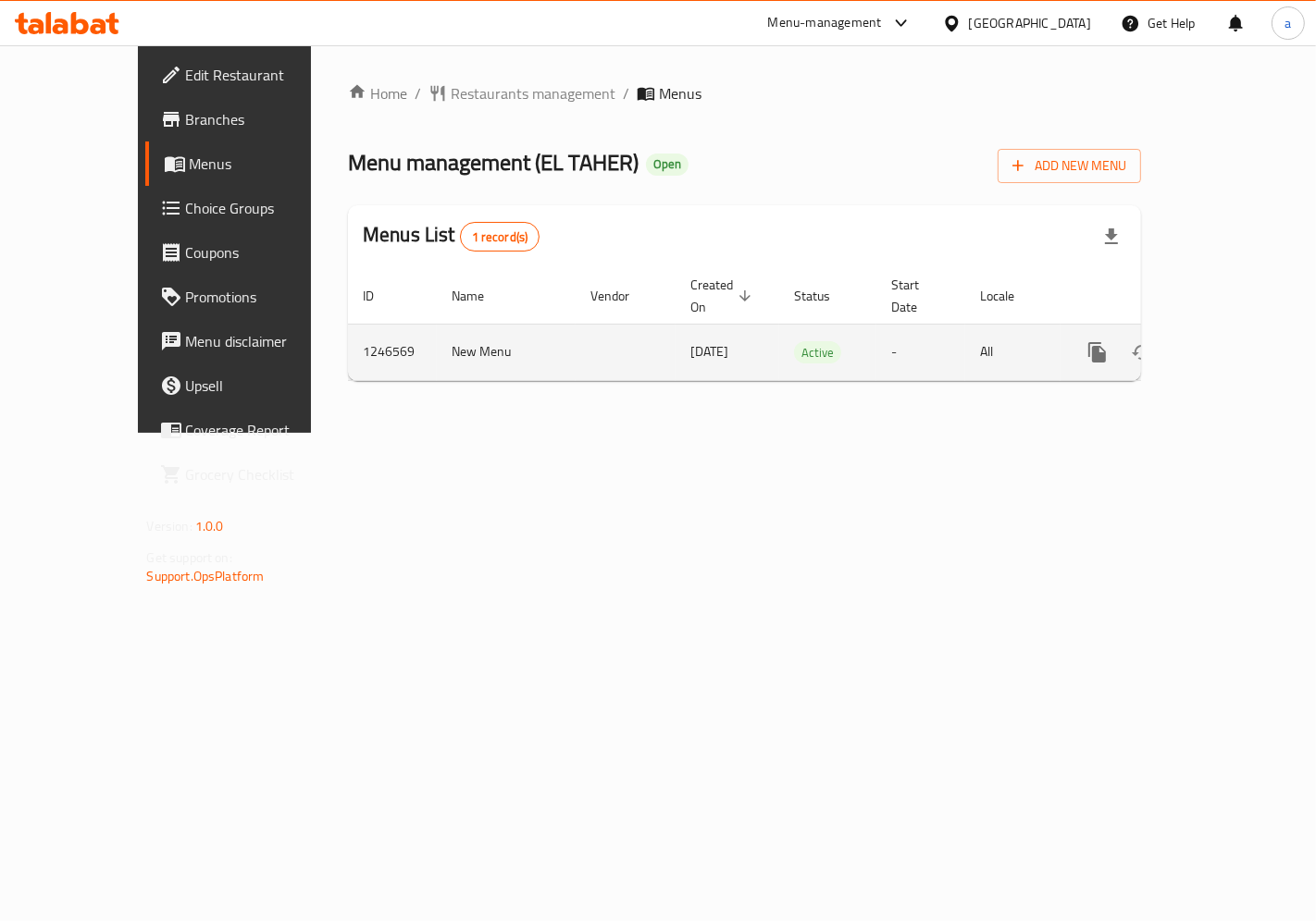
click at [1241, 341] on icon "enhanced table" at bounding box center [1230, 352] width 22 height 22
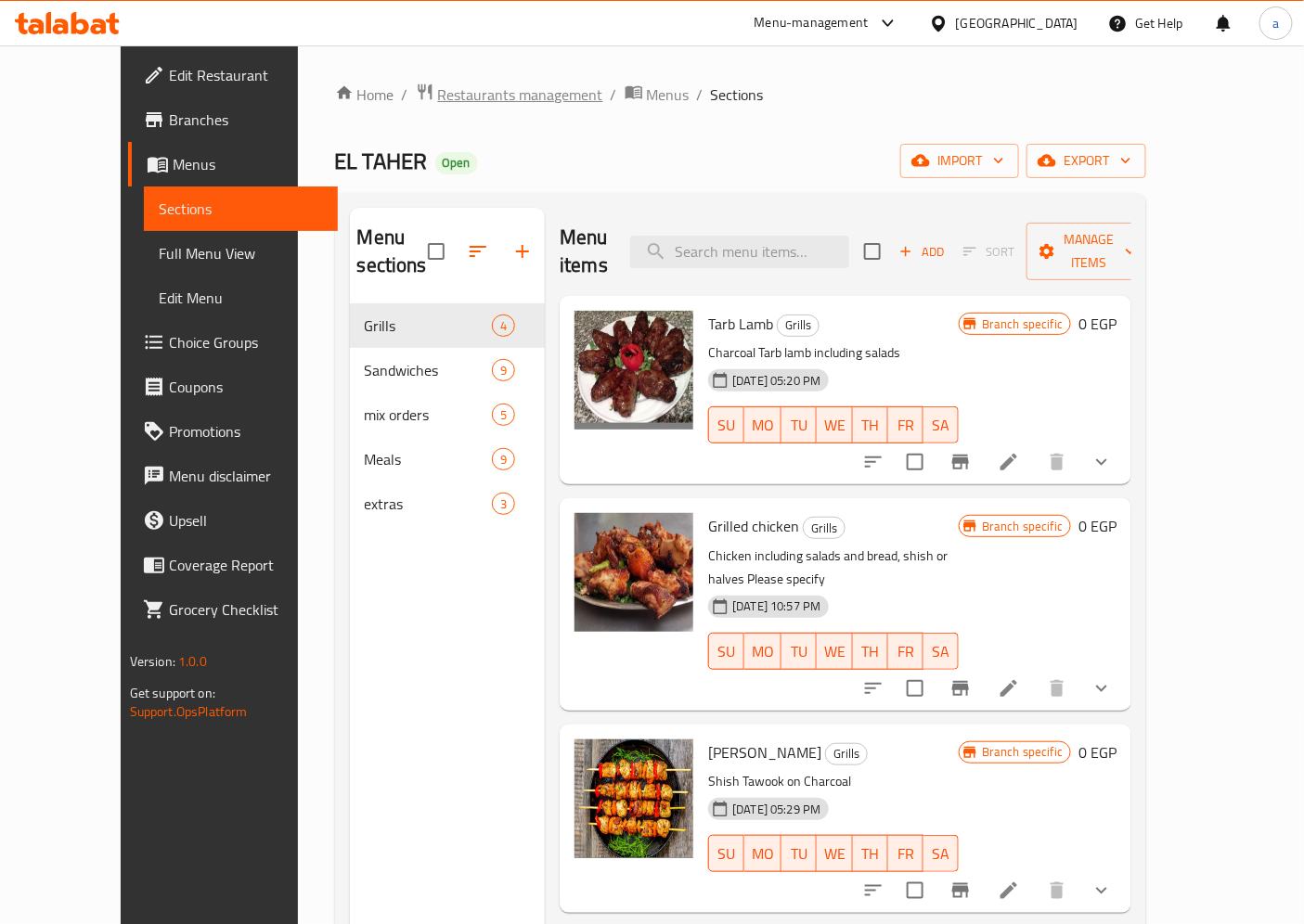
click at [438, 91] on span "Restaurants management" at bounding box center [520, 94] width 166 height 22
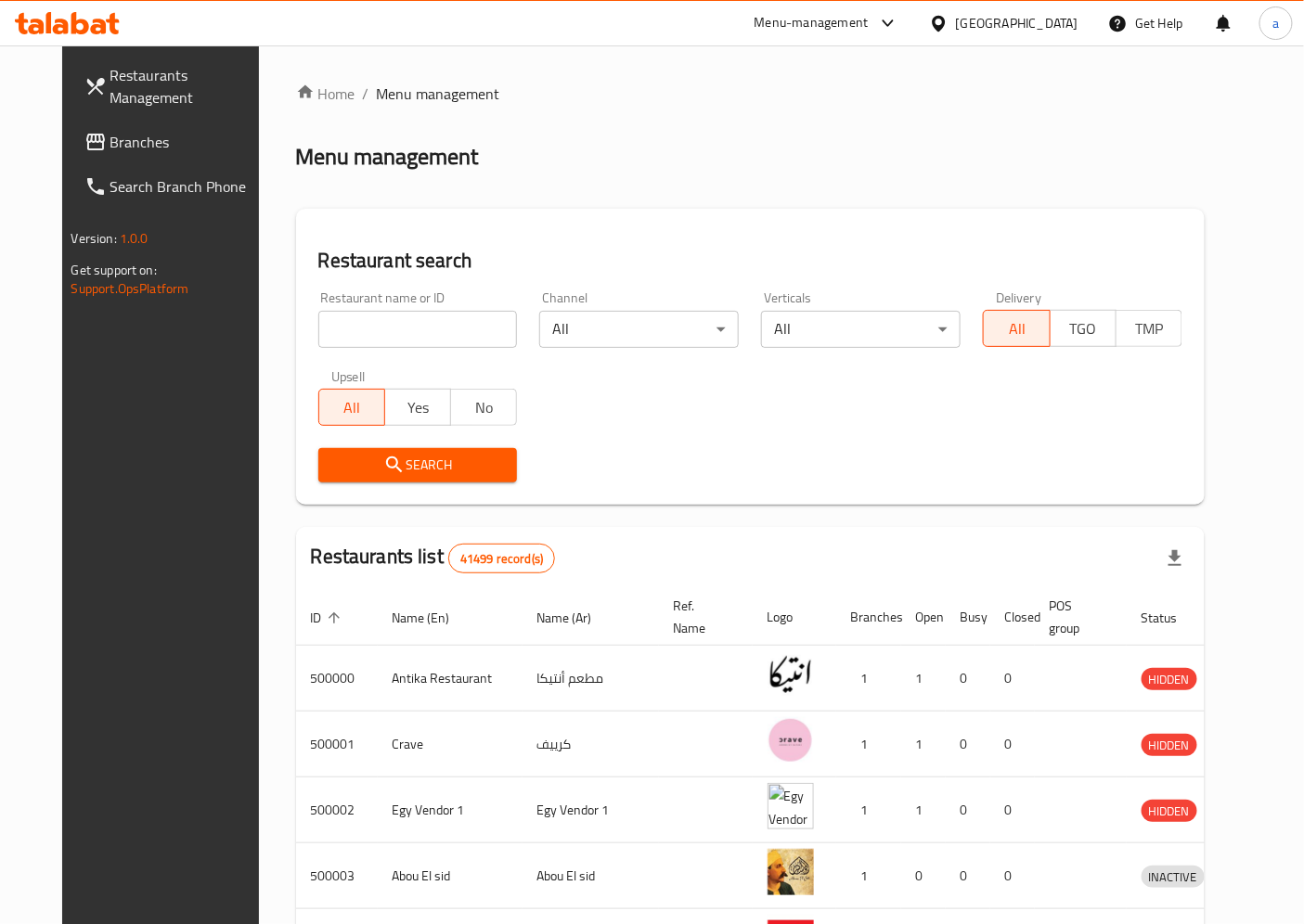
click at [110, 137] on span "Branches" at bounding box center [188, 142] width 155 height 22
